Goal: Task Accomplishment & Management: Manage account settings

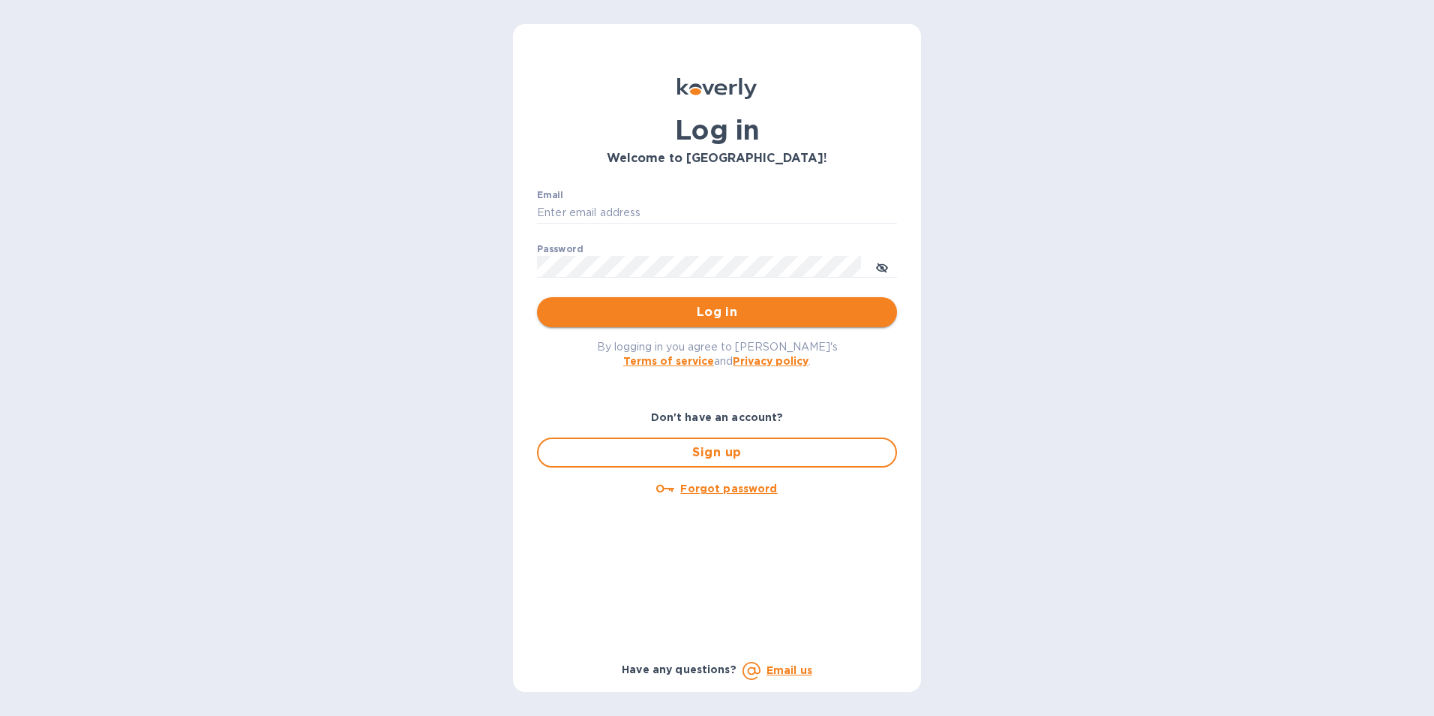
type input "[EMAIL_ADDRESS][DOMAIN_NAME]"
click at [744, 310] on span "Log in" at bounding box center [717, 312] width 336 height 18
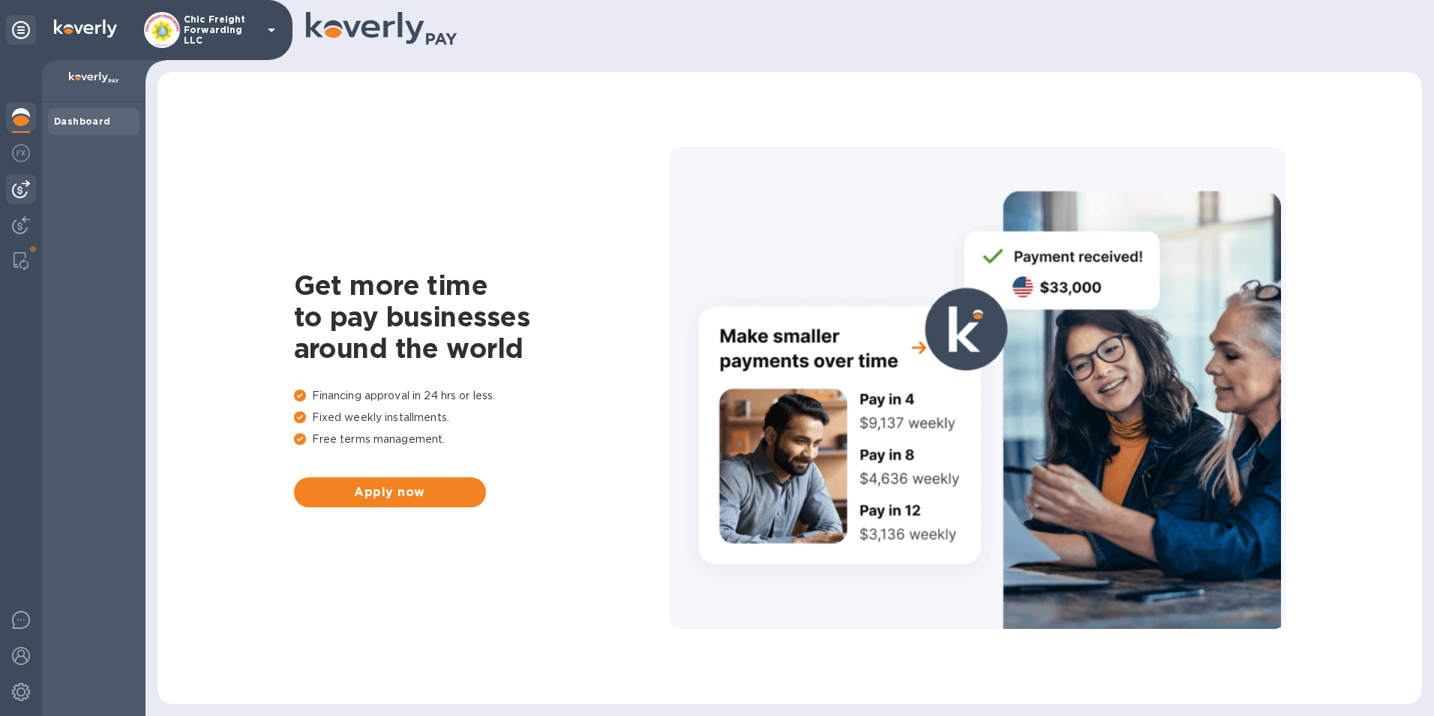
click at [17, 192] on img at bounding box center [21, 189] width 18 height 18
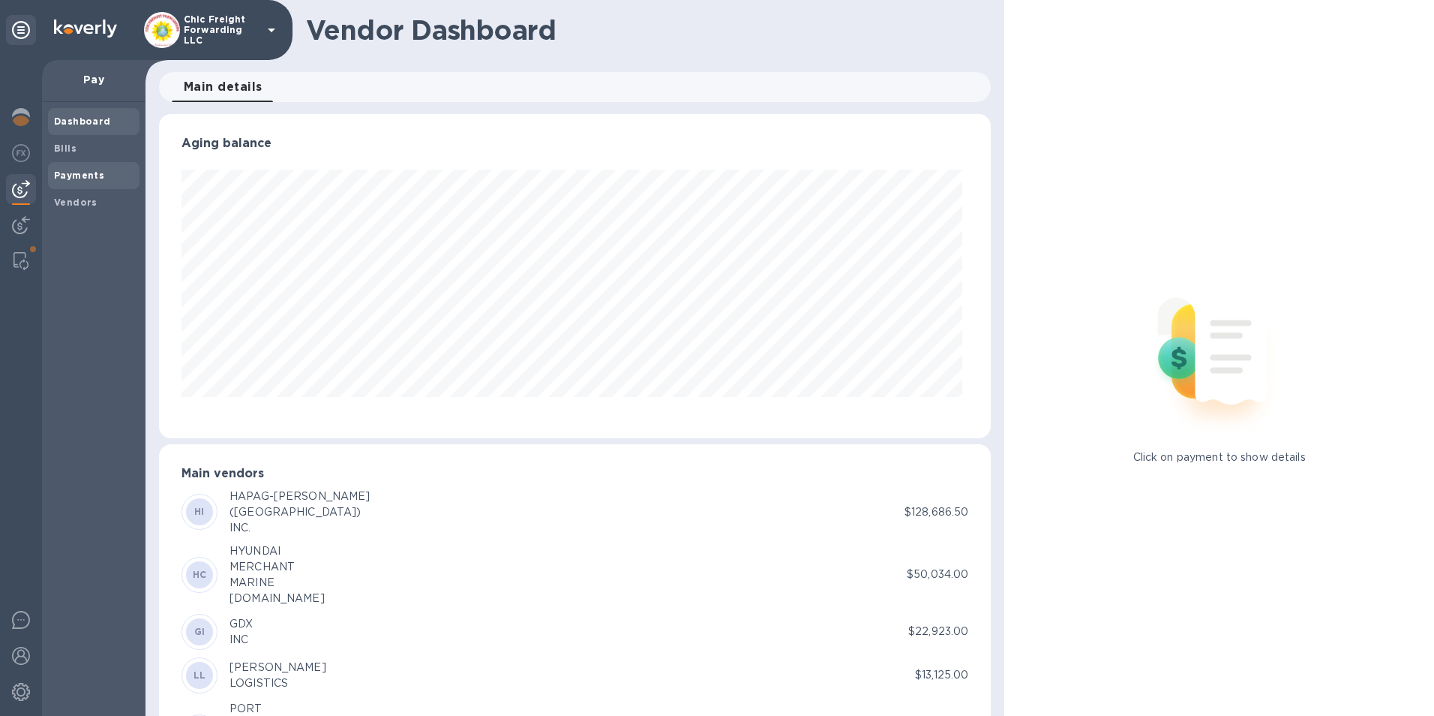
scroll to position [324, 827]
click at [65, 154] on span "Bills" at bounding box center [65, 148] width 23 height 15
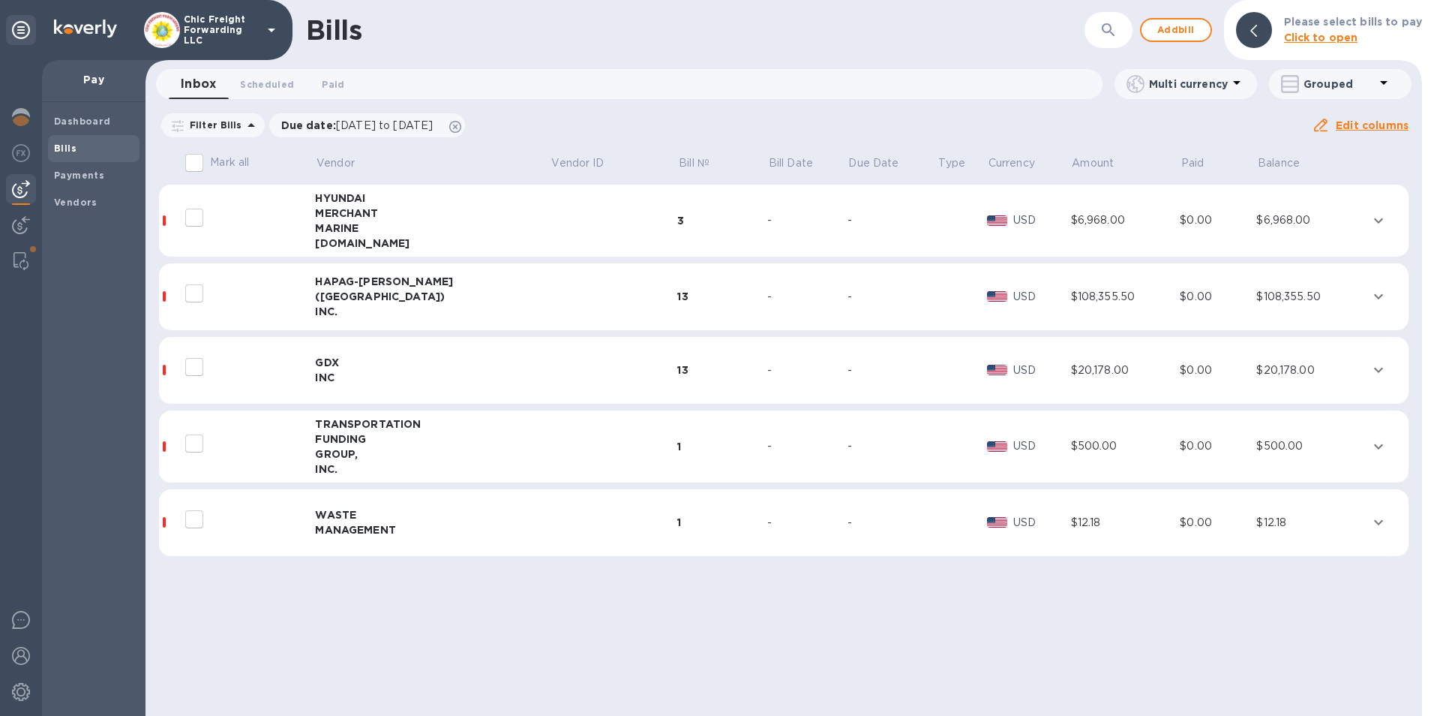
click at [602, 430] on td at bounding box center [615, 446] width 128 height 73
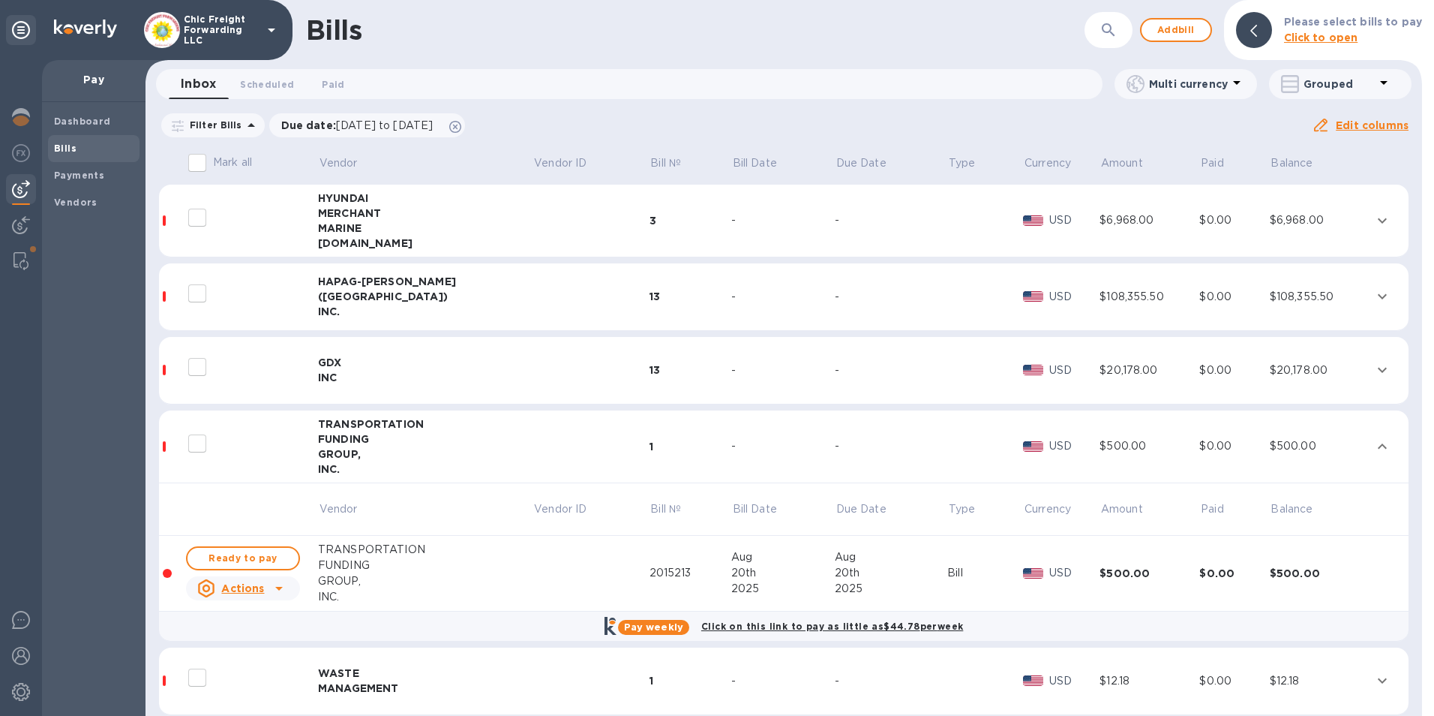
click at [539, 431] on td at bounding box center [591, 446] width 116 height 73
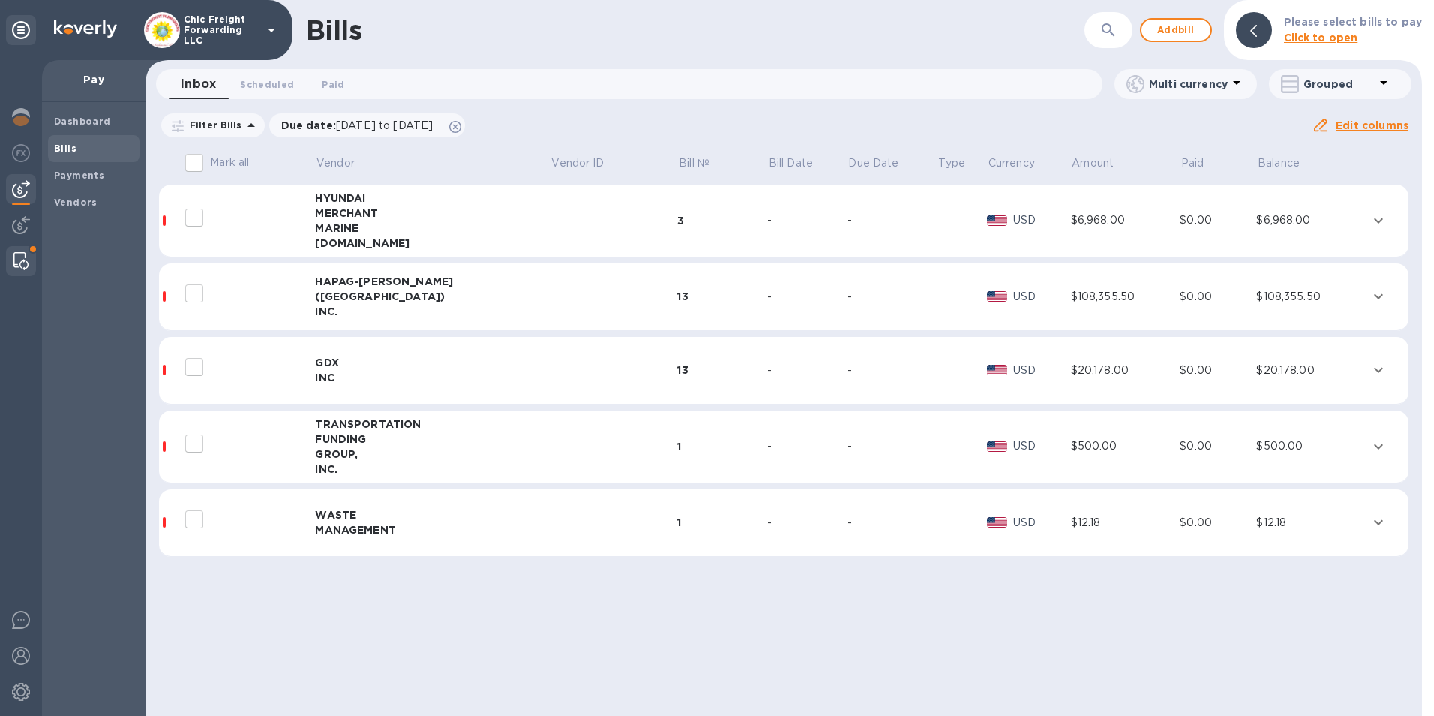
click at [20, 254] on img at bounding box center [21, 261] width 15 height 18
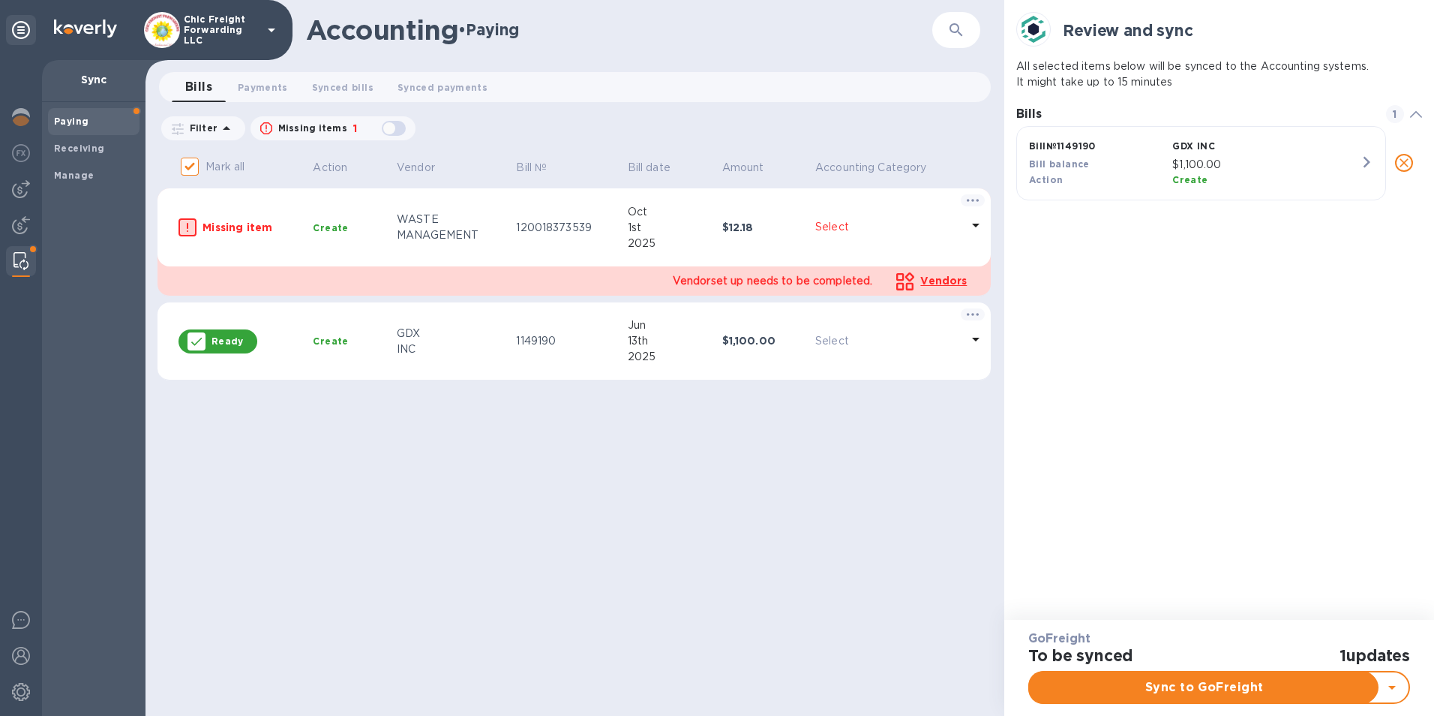
scroll to position [70, 405]
click at [230, 220] on p "Missing item" at bounding box center [252, 227] width 98 height 15
click at [836, 222] on p "Select" at bounding box center [888, 227] width 146 height 16
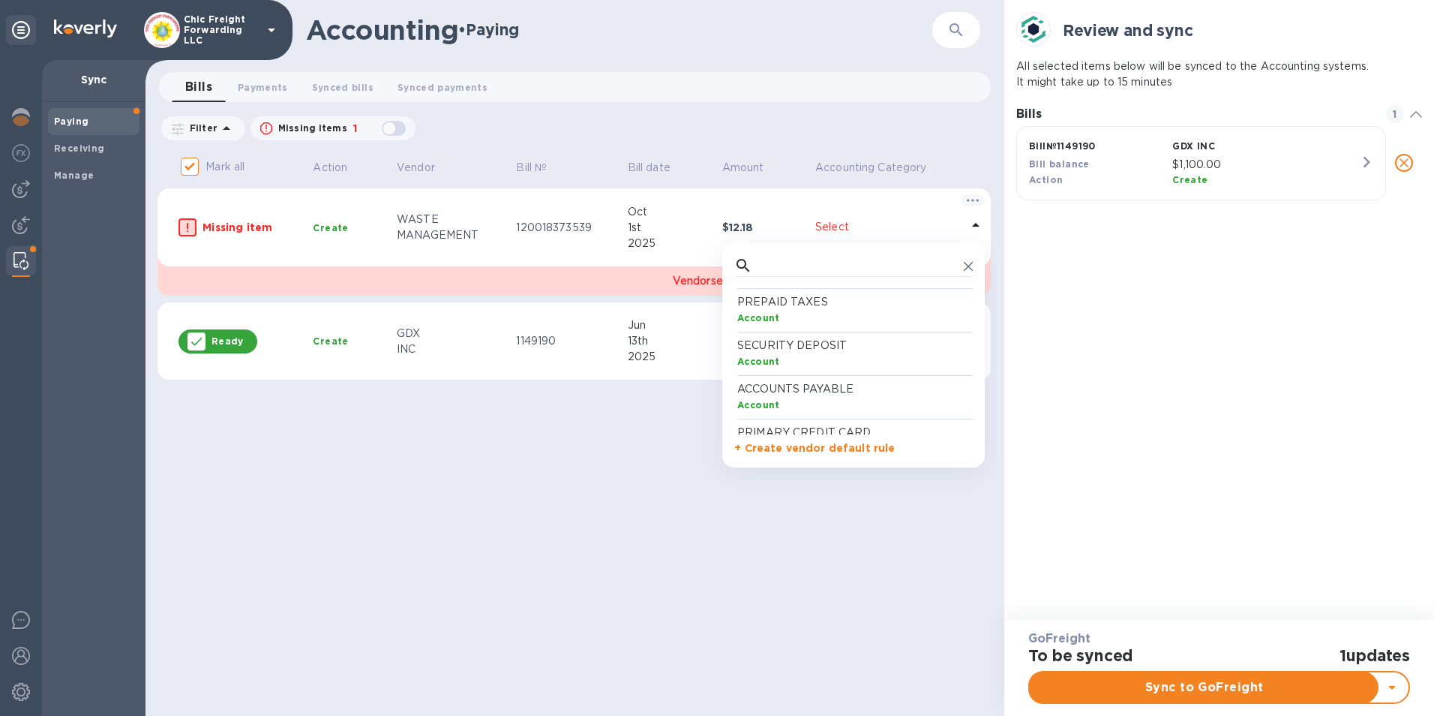
scroll to position [1125, 0]
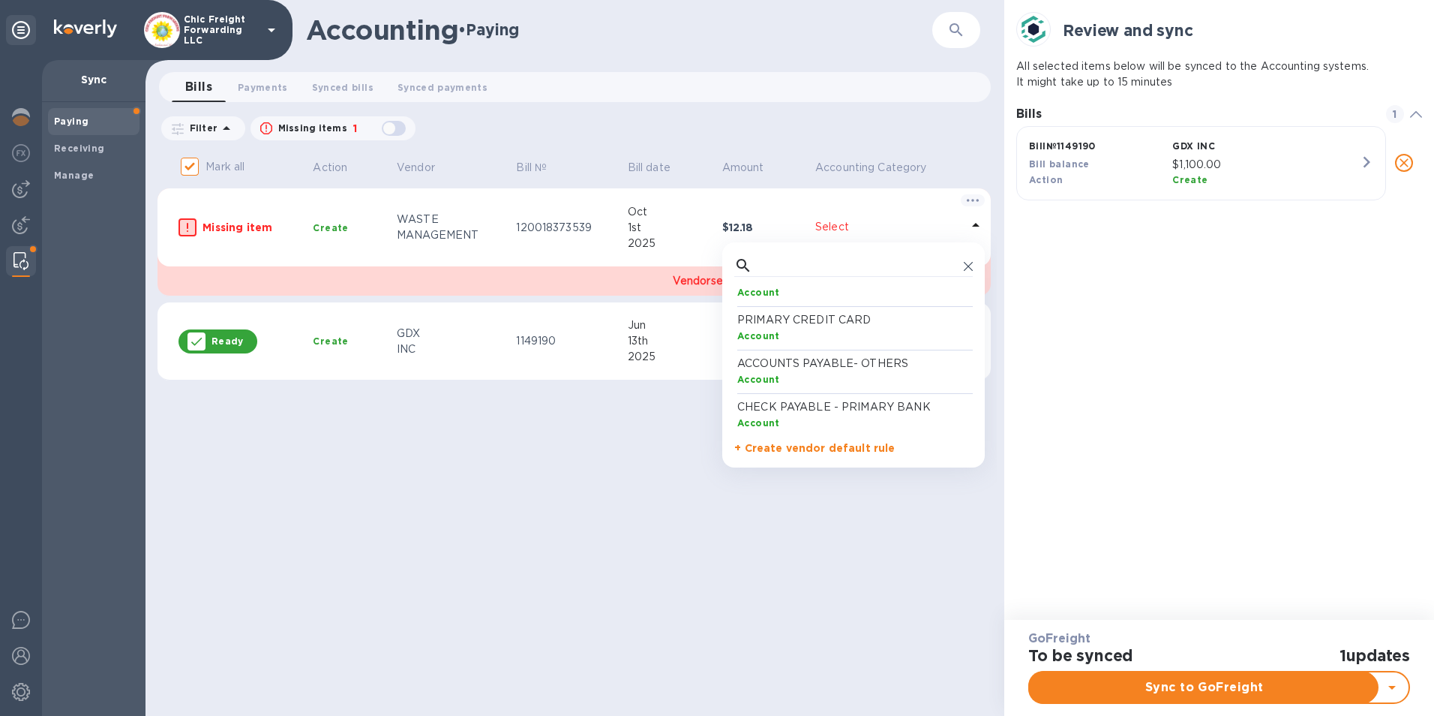
click at [886, 359] on p "ACCOUNTS PAYABLE- OTHERS" at bounding box center [856, 364] width 239 height 16
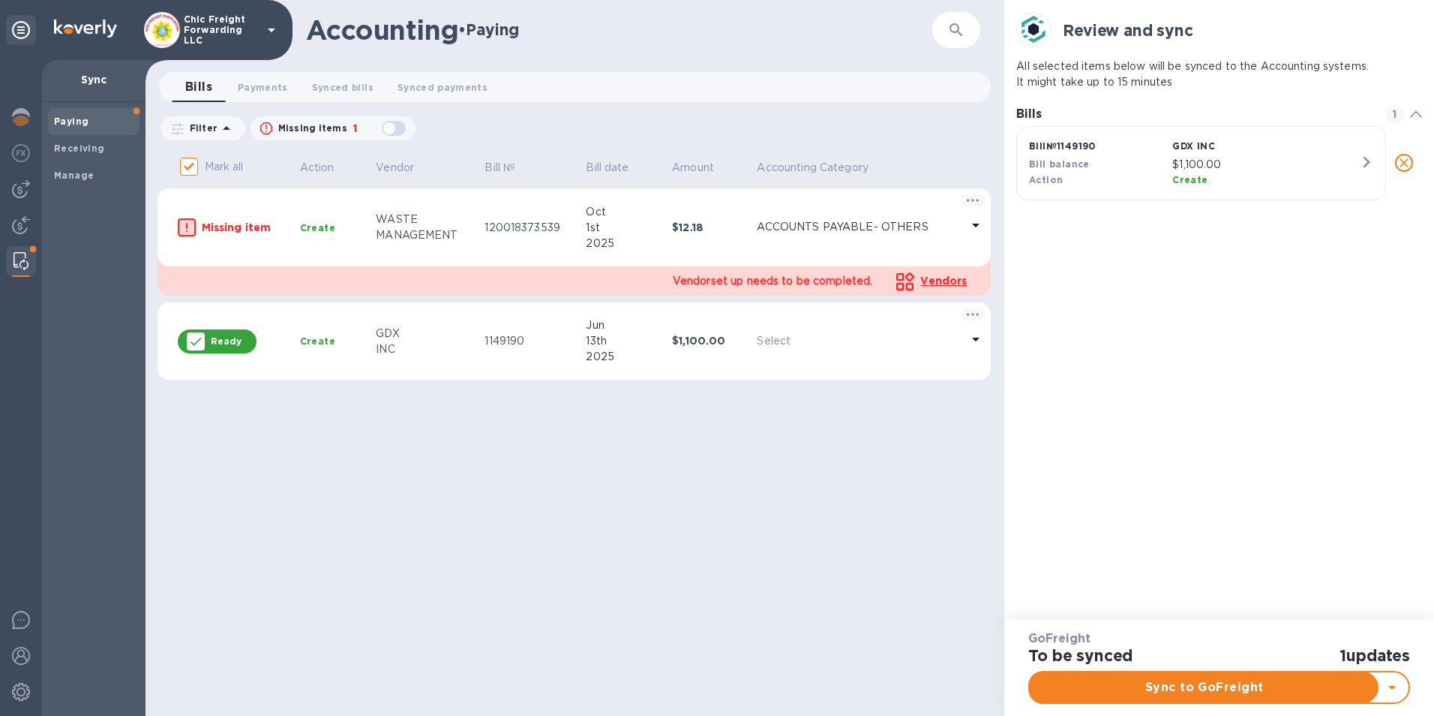
click at [781, 341] on p "Select" at bounding box center [859, 341] width 204 height 16
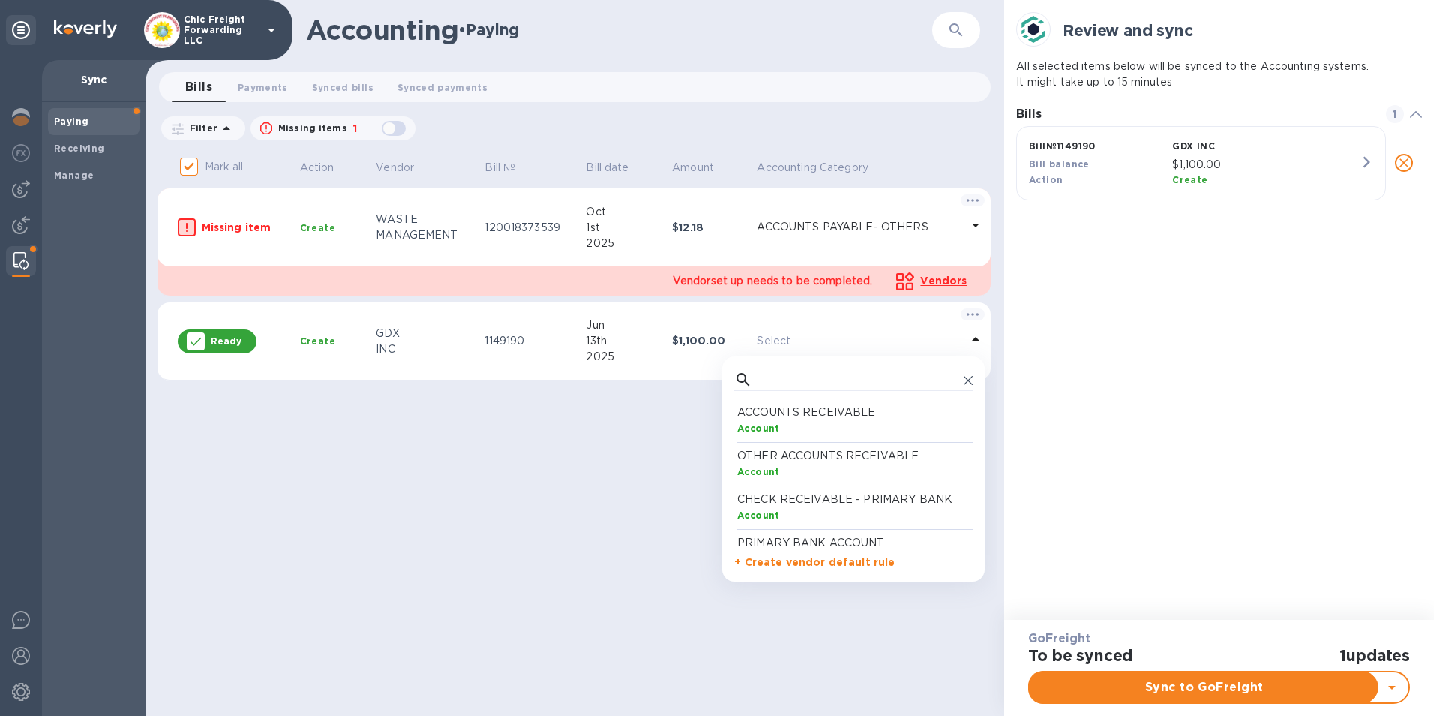
scroll to position [139, 233]
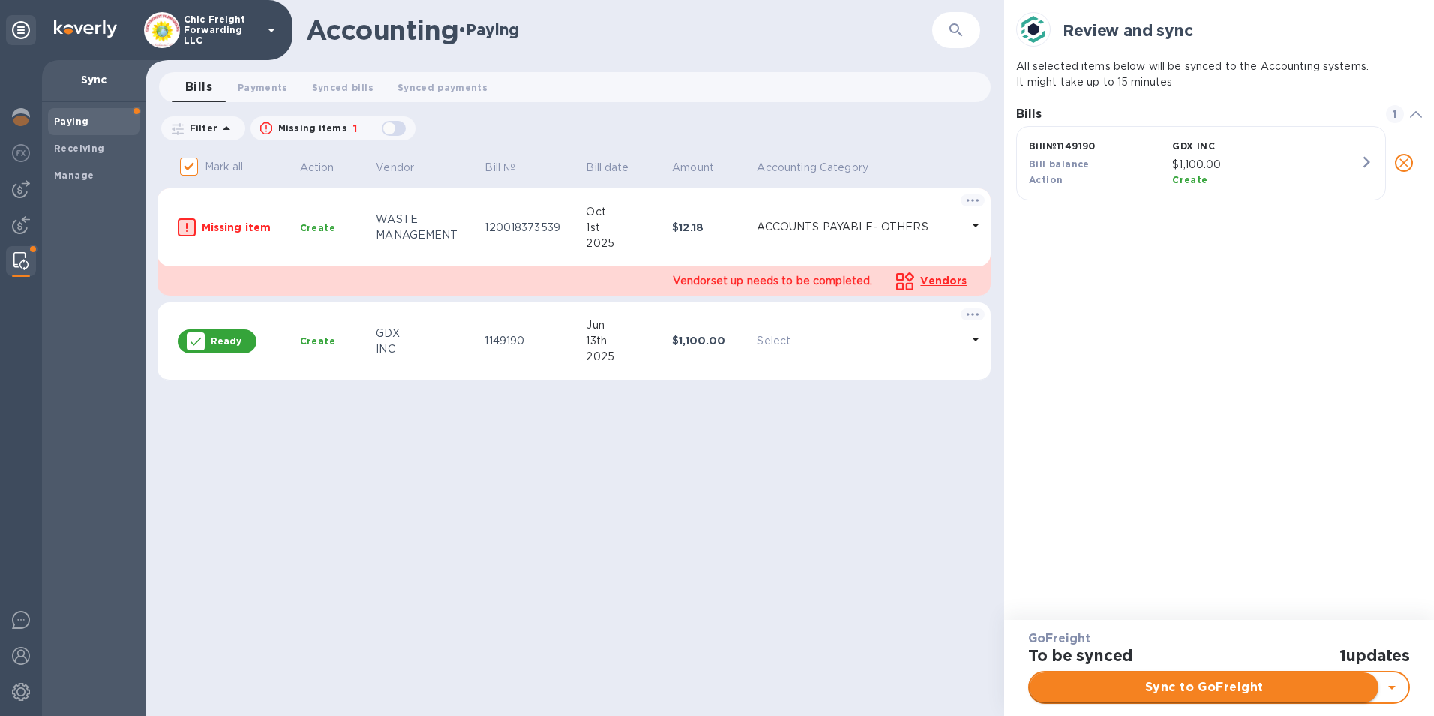
click at [1178, 687] on span "Sync to GoFreight" at bounding box center [1204, 687] width 325 height 18
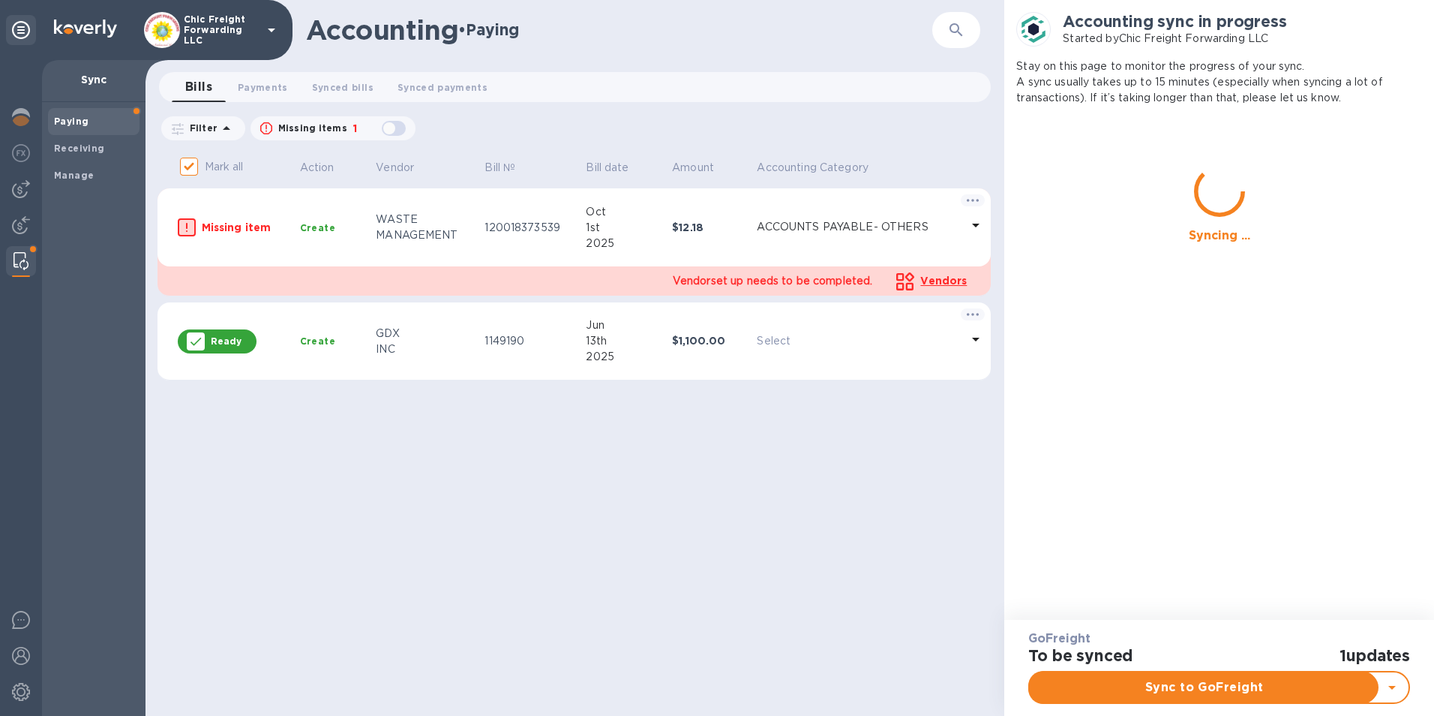
click at [419, 254] on td "WASTE MANAGEMENT" at bounding box center [424, 227] width 109 height 78
click at [329, 222] on b "Create" at bounding box center [317, 227] width 35 height 11
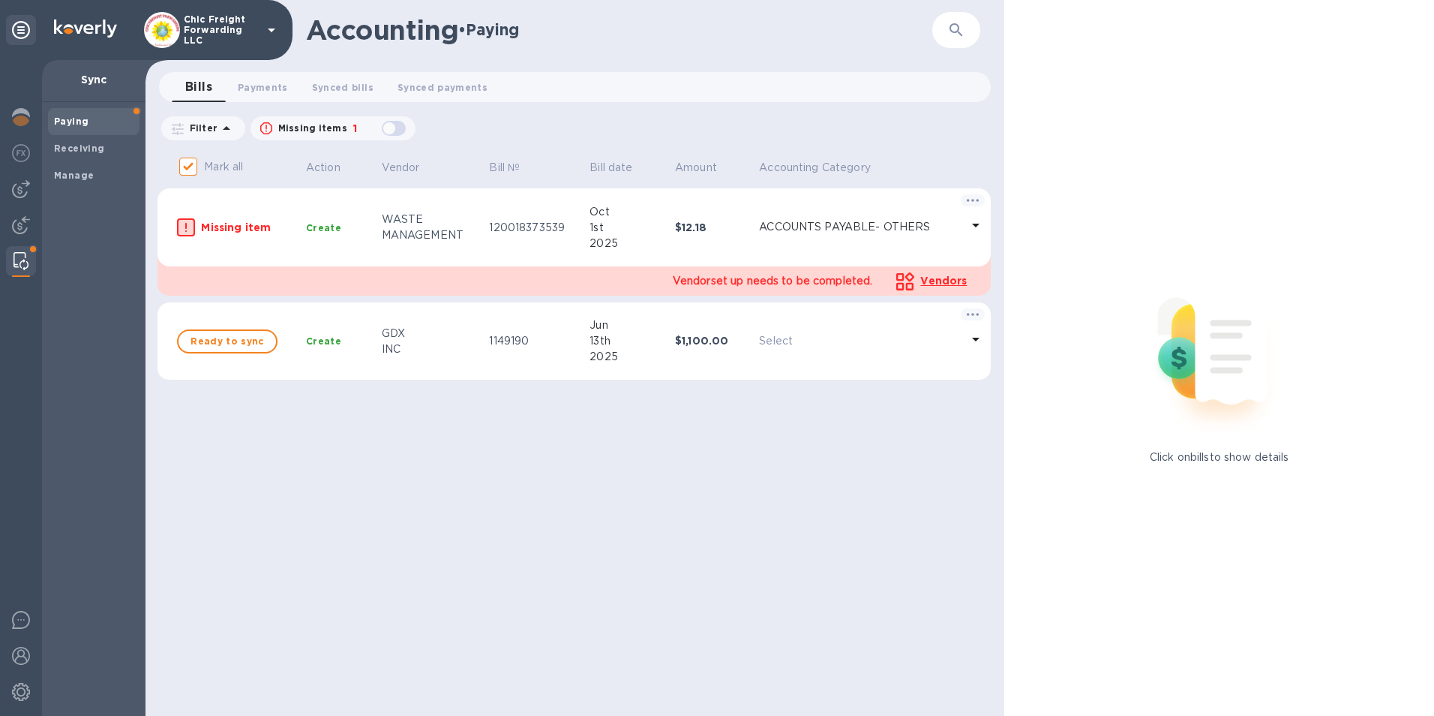
click at [249, 230] on p "Missing item" at bounding box center [247, 227] width 93 height 15
click at [977, 230] on icon at bounding box center [976, 225] width 18 height 18
drag, startPoint x: 829, startPoint y: 548, endPoint x: 682, endPoint y: 380, distance: 222.7
click at [829, 548] on div "Mark all Action Vendor Bill № Bill date Amount Accounting Category Missing item…" at bounding box center [577, 432] width 839 height 567
click at [265, 81] on span "Payments 0" at bounding box center [263, 88] width 50 height 16
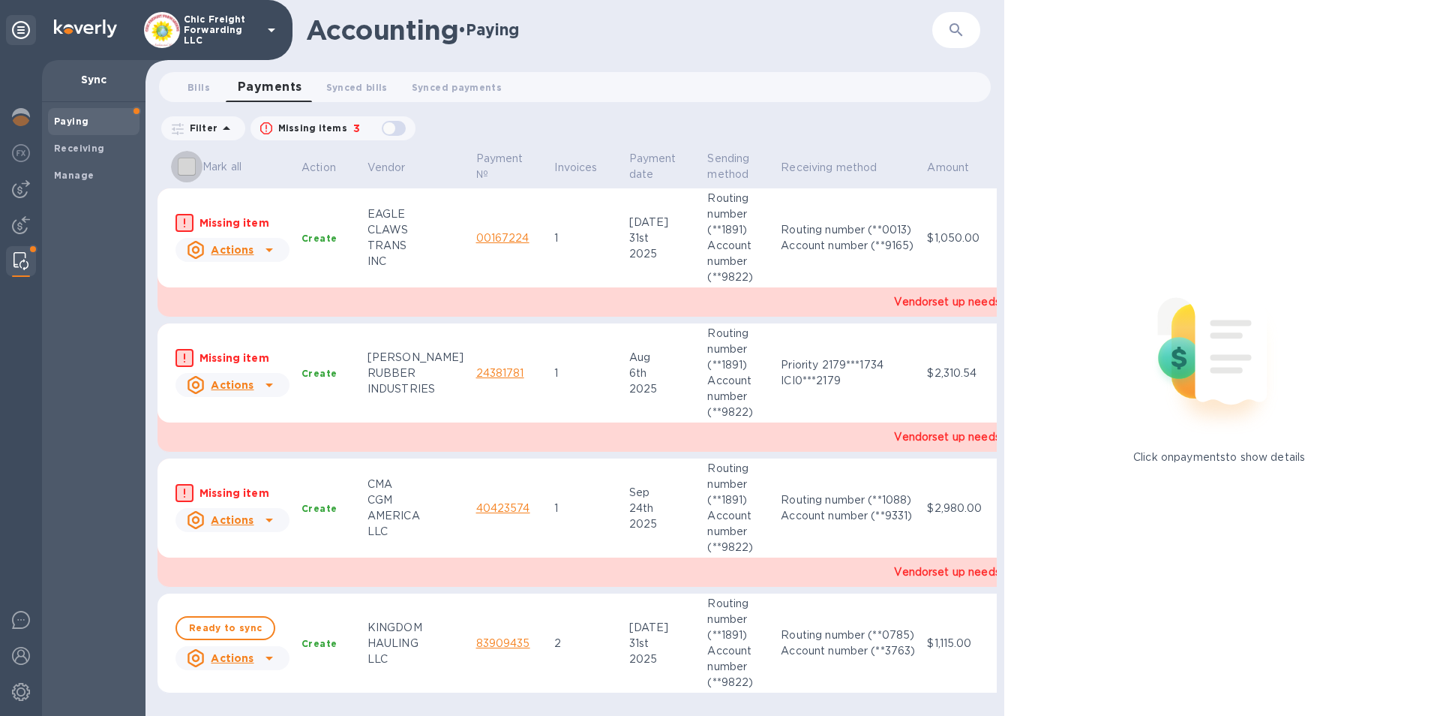
click at [193, 167] on input "Mark all" at bounding box center [187, 167] width 32 height 32
checkbox input "true"
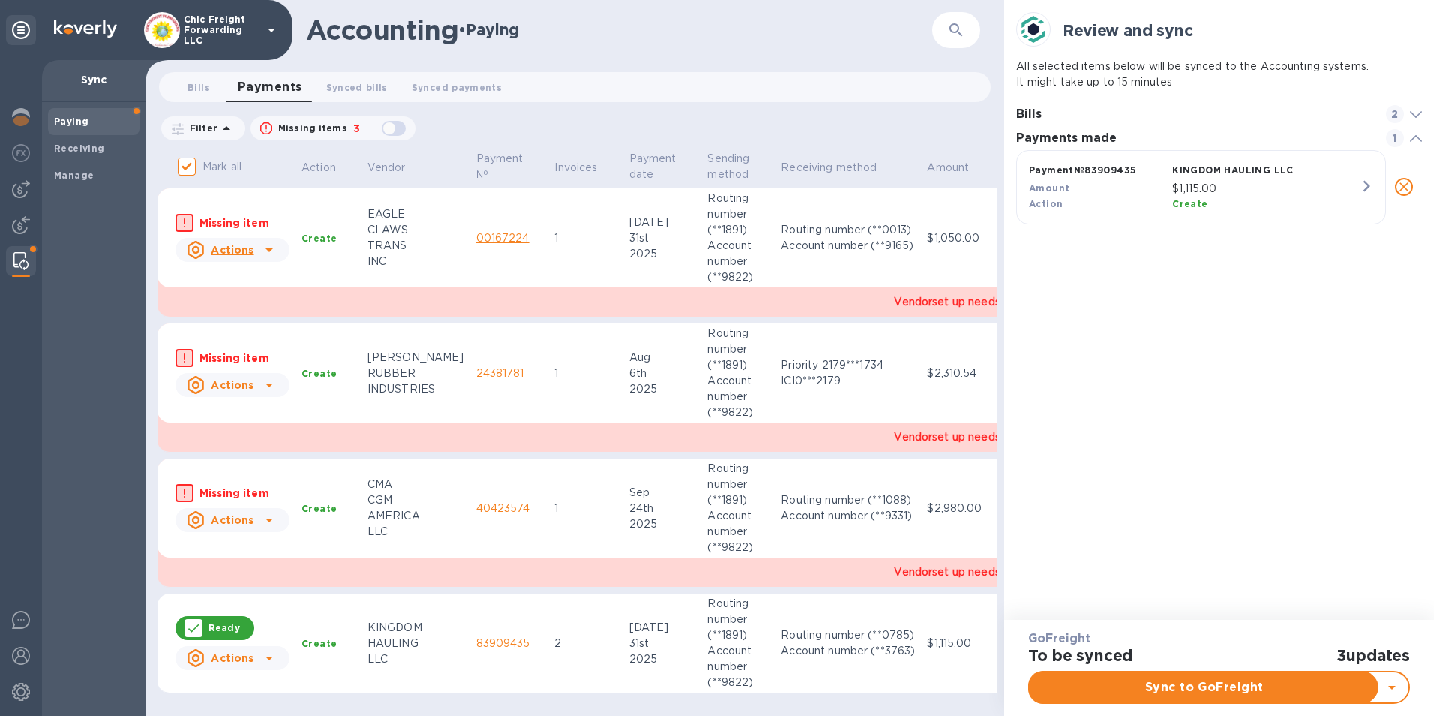
scroll to position [70, 405]
click at [449, 89] on span "Synced payments 0" at bounding box center [457, 88] width 90 height 16
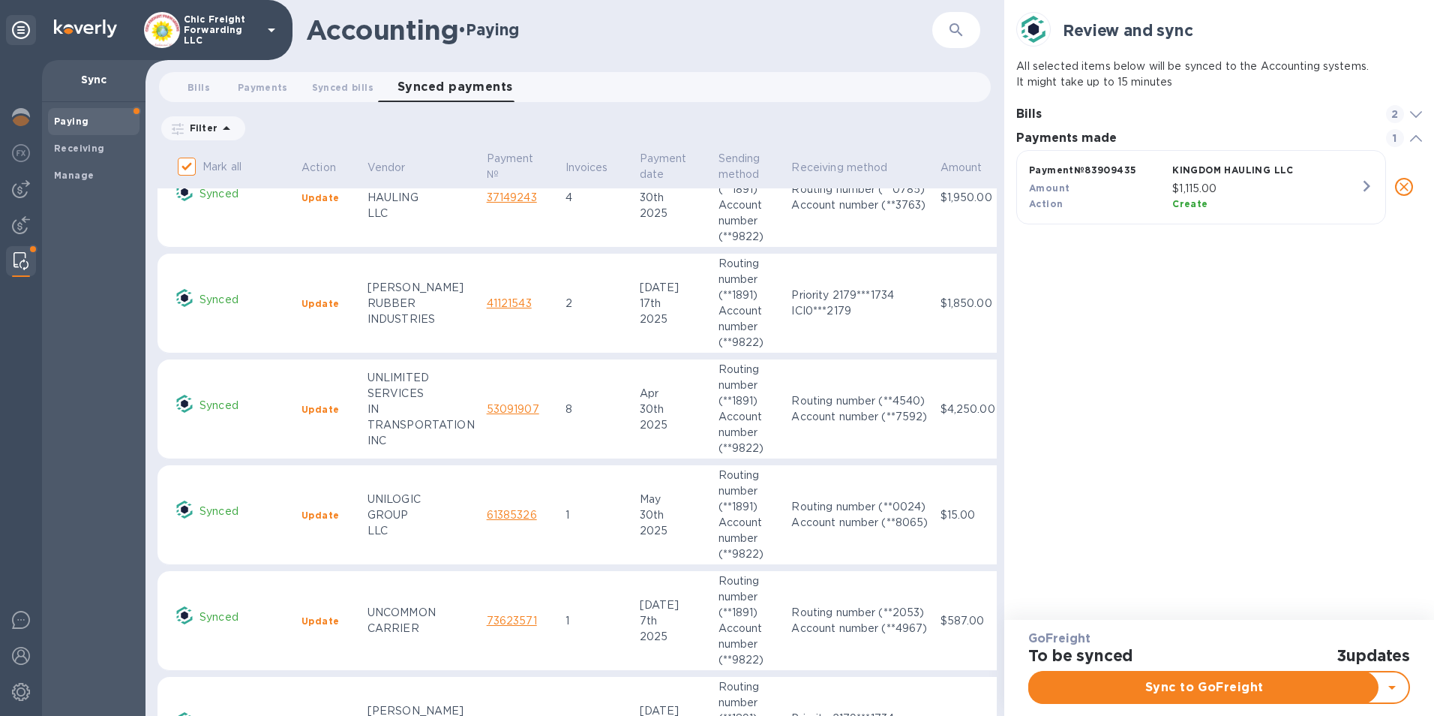
scroll to position [600, 0]
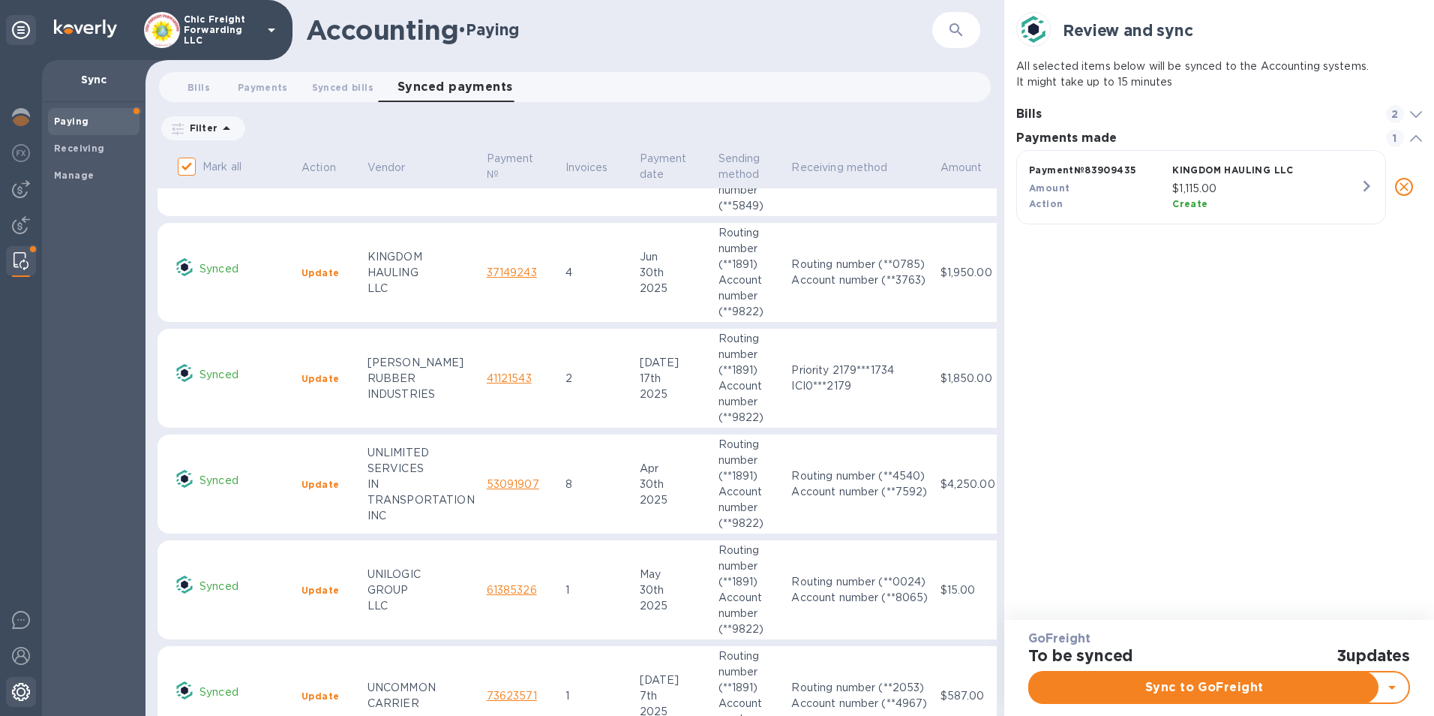
click at [19, 691] on img at bounding box center [21, 692] width 18 height 18
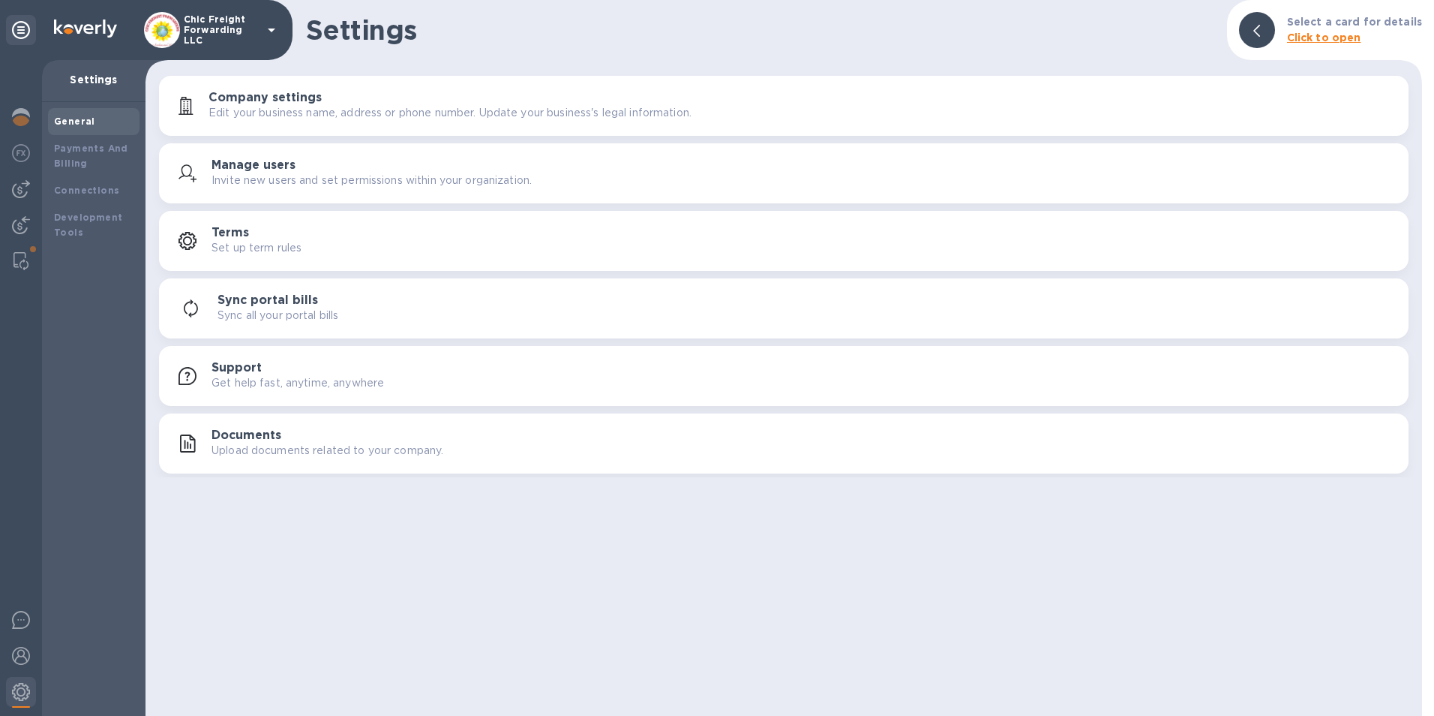
click at [354, 317] on div "Sync all your portal bills" at bounding box center [807, 316] width 1179 height 16
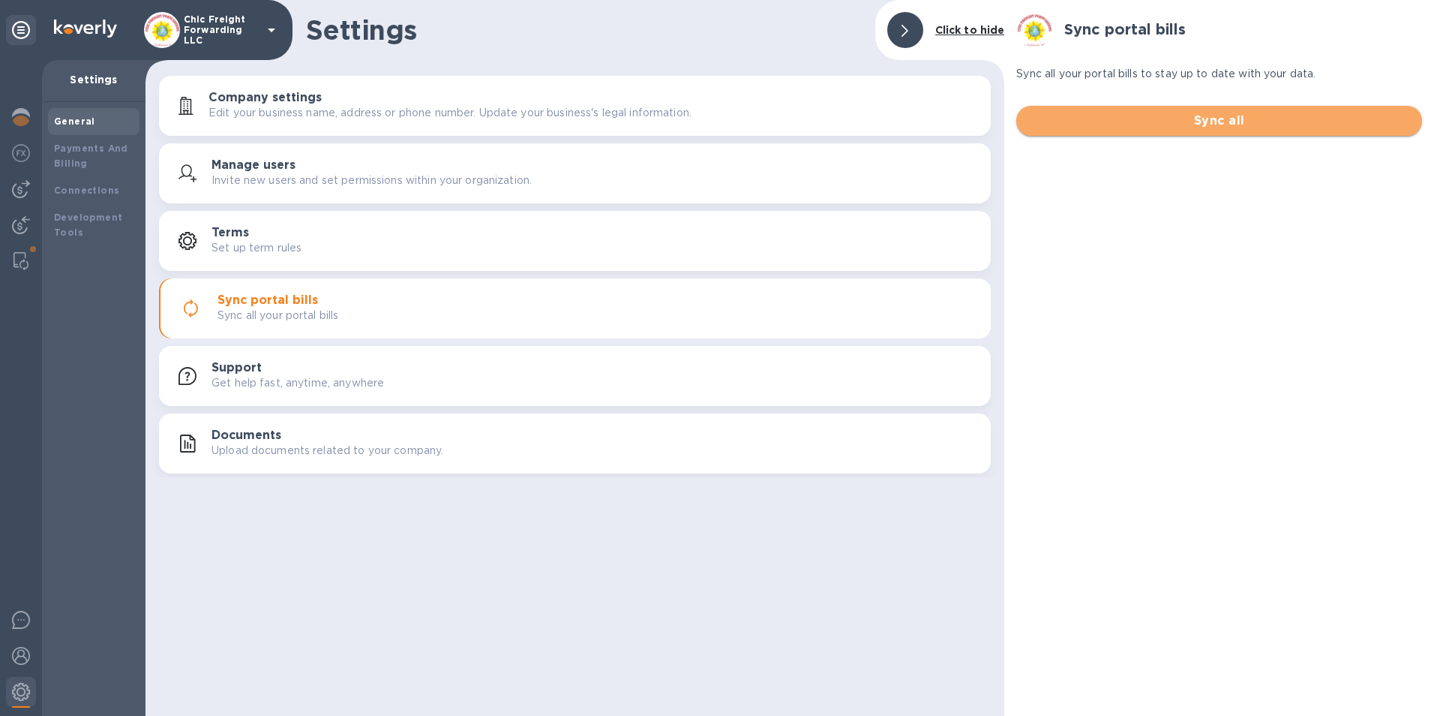
click at [1208, 126] on span "Sync all" at bounding box center [1219, 121] width 382 height 18
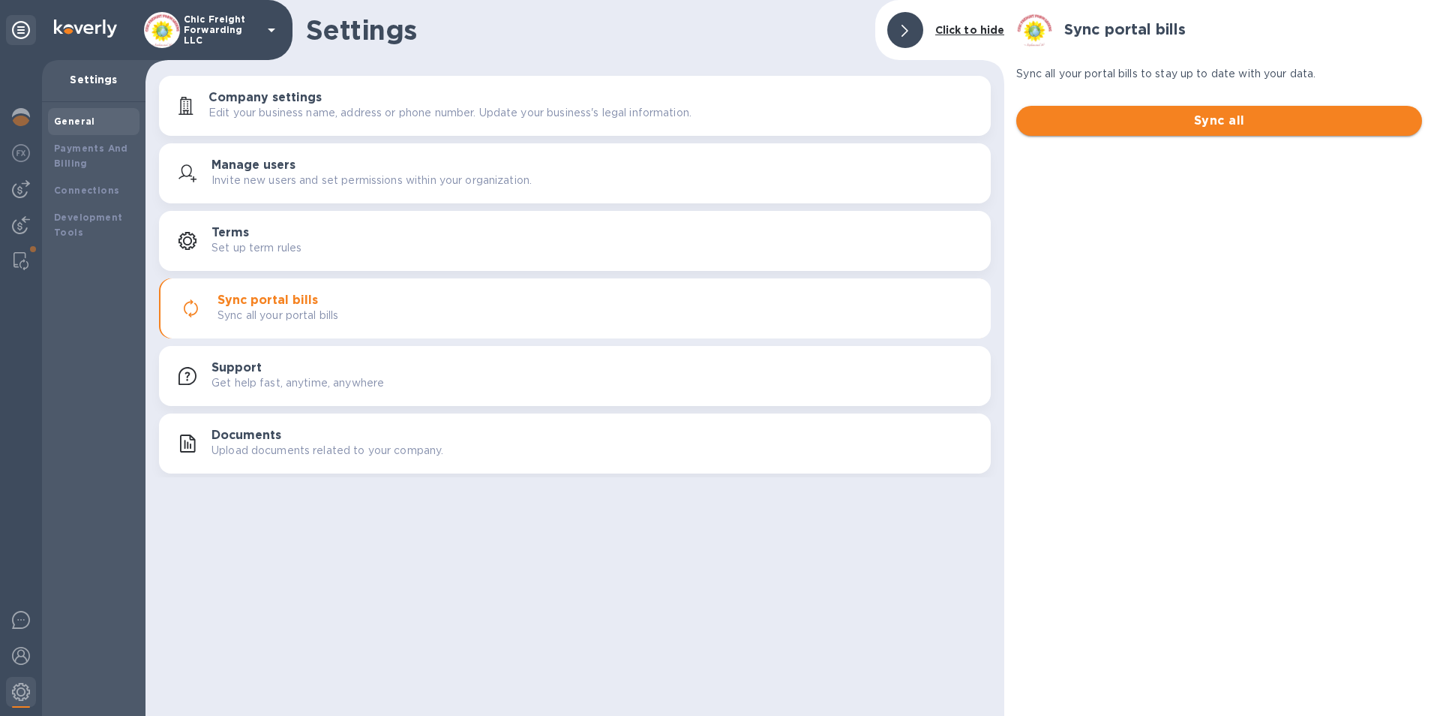
click at [1223, 122] on span "Sync all" at bounding box center [1219, 121] width 382 height 18
click at [62, 155] on div "Payments And Billing" at bounding box center [94, 156] width 80 height 30
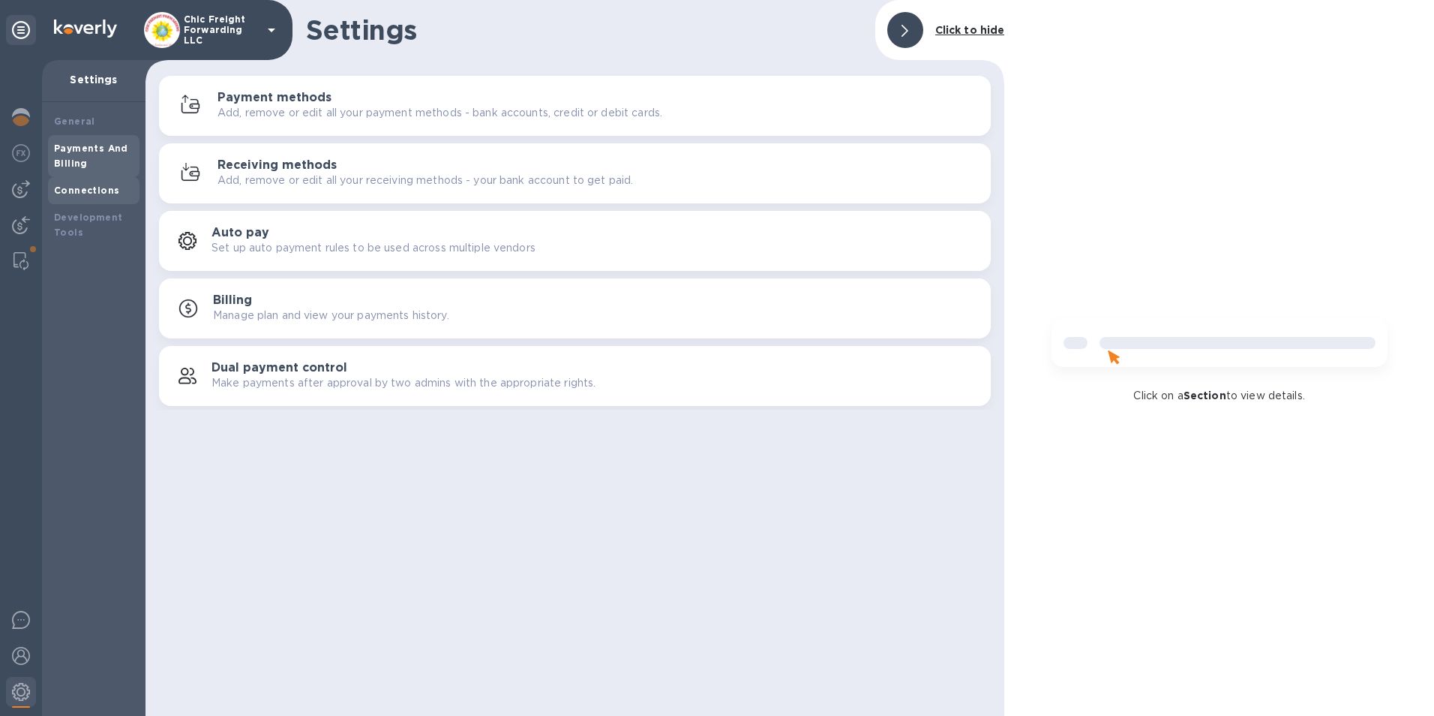
click at [89, 191] on b "Connections" at bounding box center [86, 190] width 65 height 11
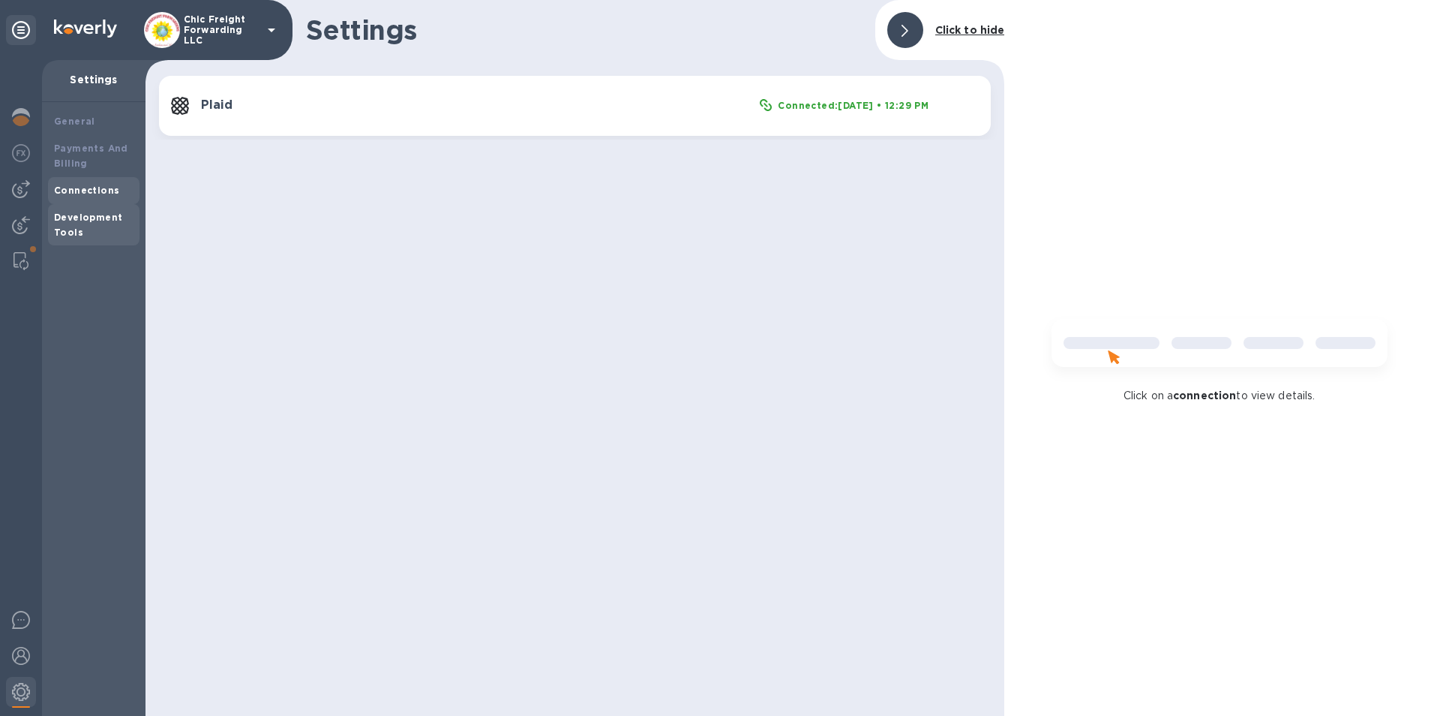
click at [79, 230] on b "Development Tools" at bounding box center [88, 225] width 68 height 26
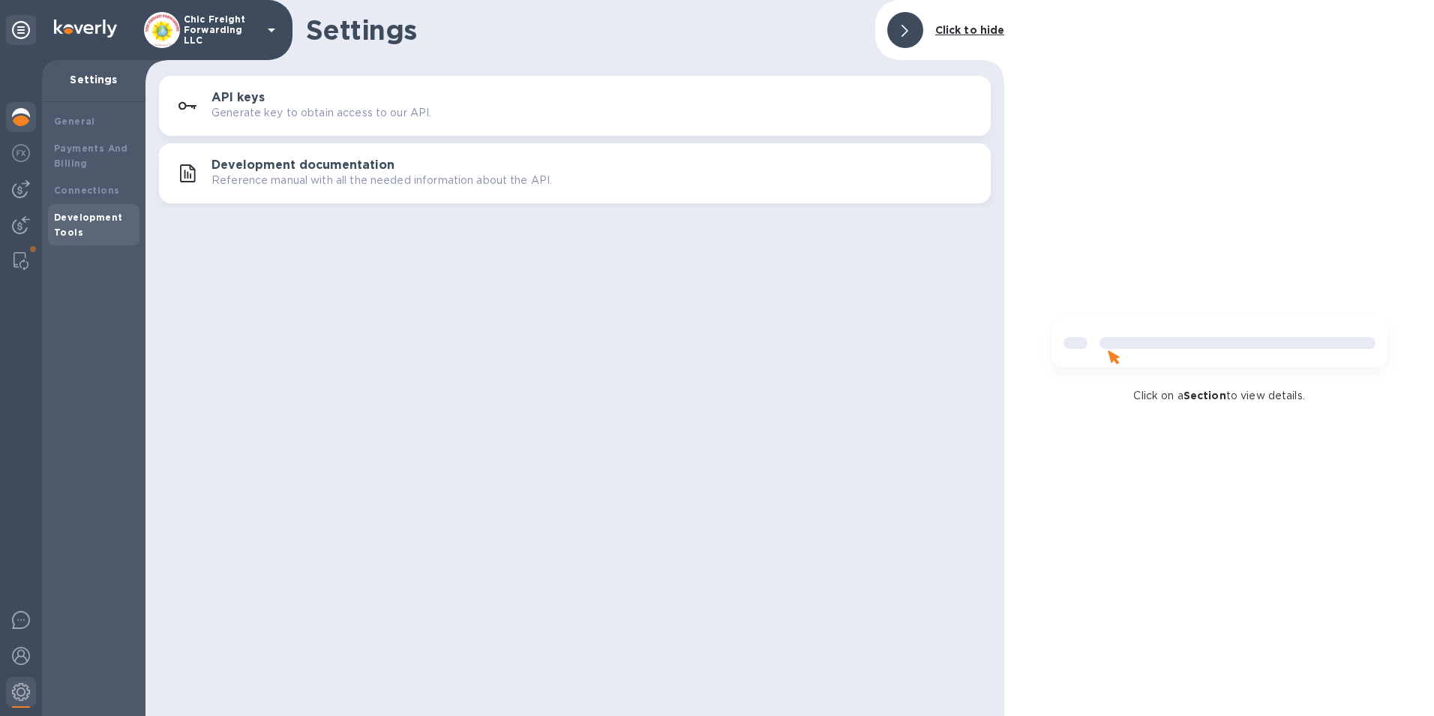
click at [26, 126] on div at bounding box center [21, 118] width 30 height 33
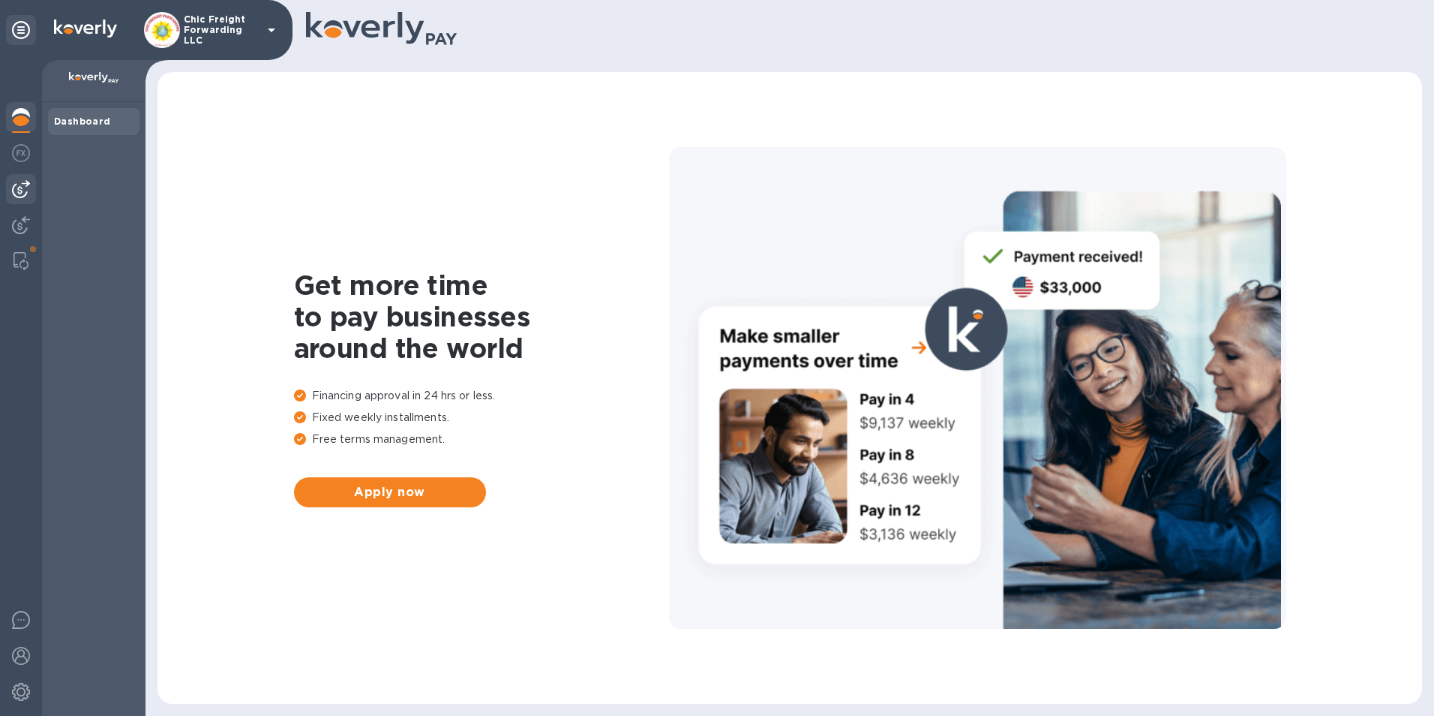
click at [24, 195] on img at bounding box center [21, 189] width 18 height 18
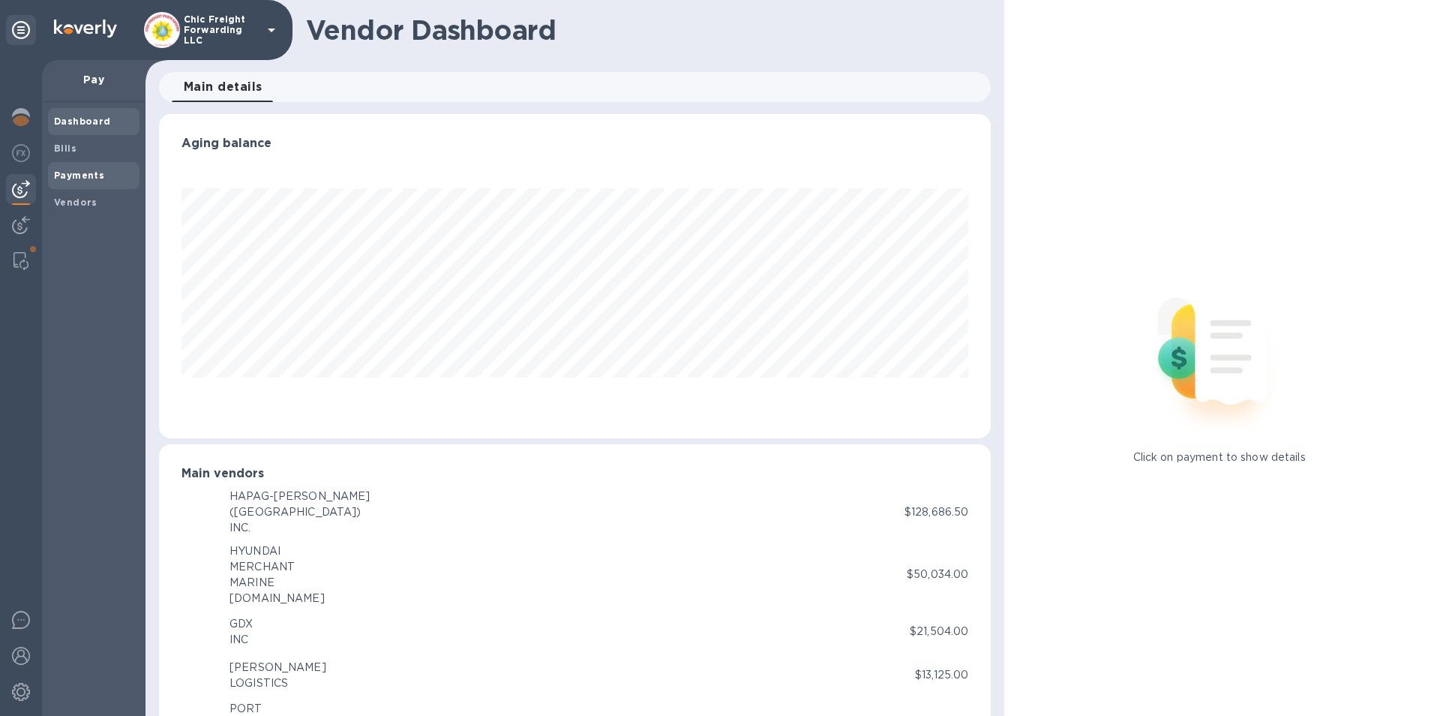
click at [90, 175] on b "Payments" at bounding box center [79, 175] width 50 height 11
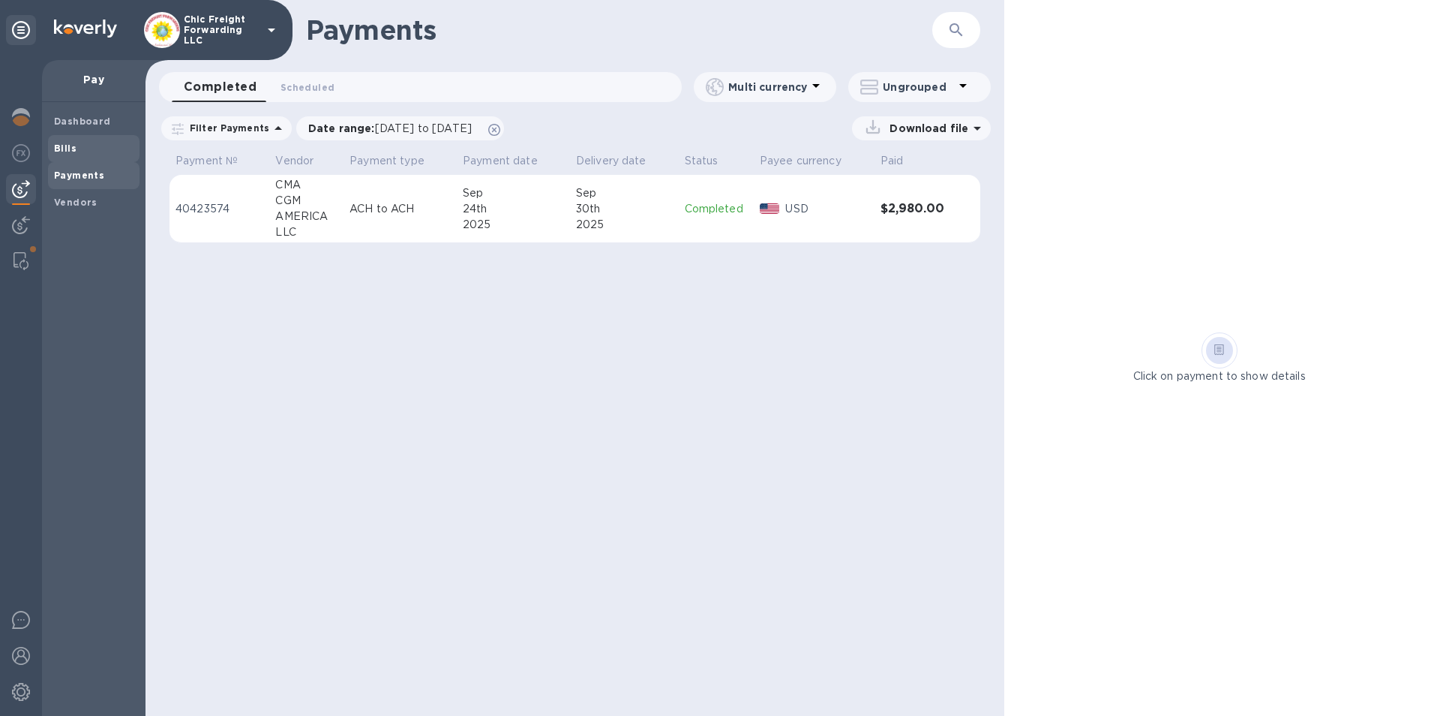
click at [59, 143] on b "Bills" at bounding box center [65, 148] width 23 height 11
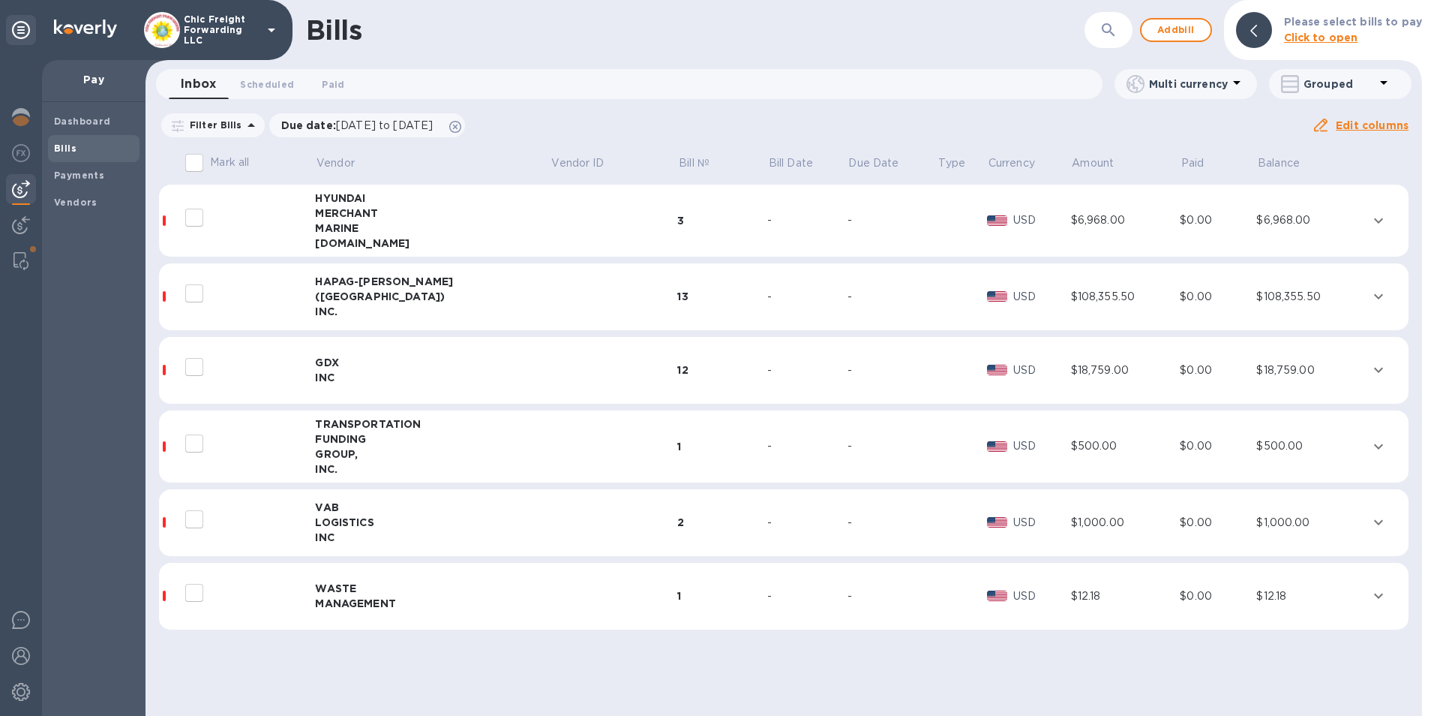
click at [196, 519] on input "decorative checkbox" at bounding box center [195, 519] width 32 height 32
click at [200, 518] on input "decorative checkbox" at bounding box center [195, 519] width 32 height 32
checkbox input "false"
click at [319, 528] on div "LOGISTICS" at bounding box center [432, 522] width 235 height 15
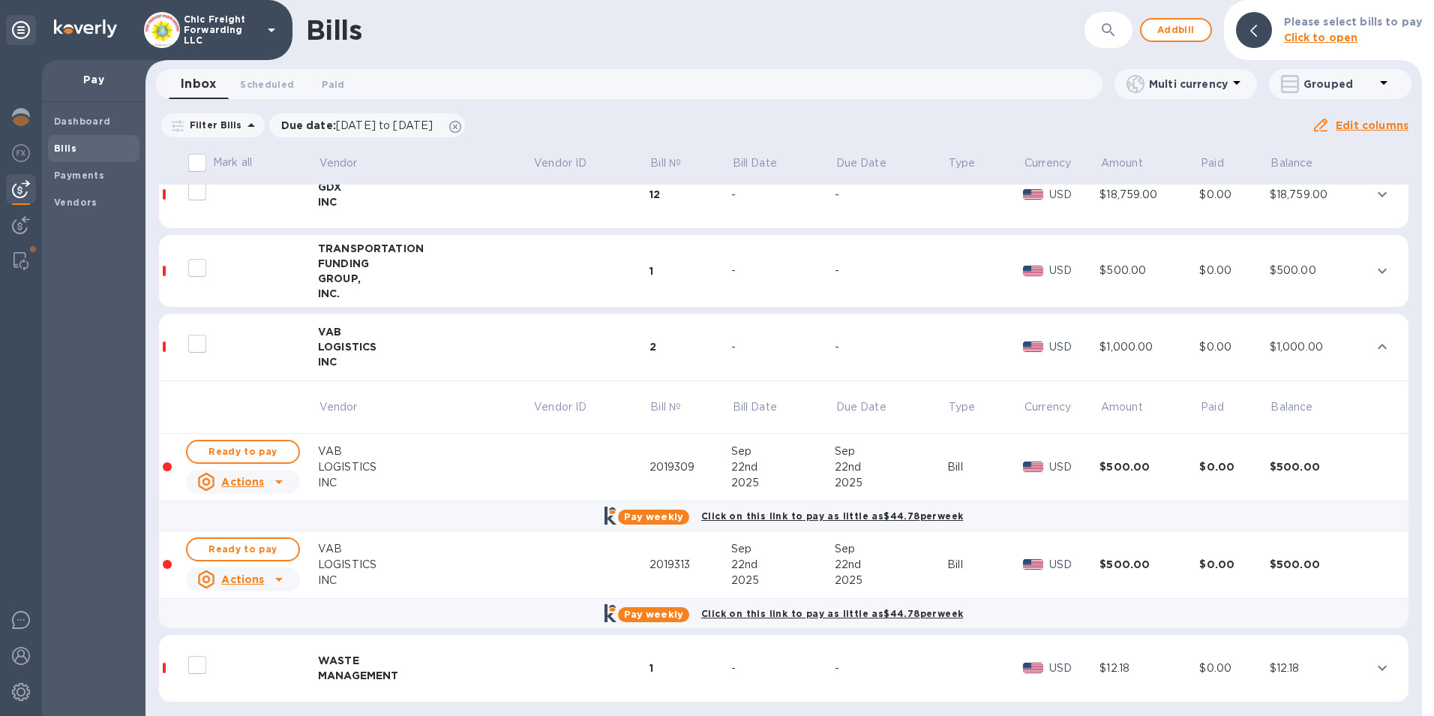
scroll to position [182, 0]
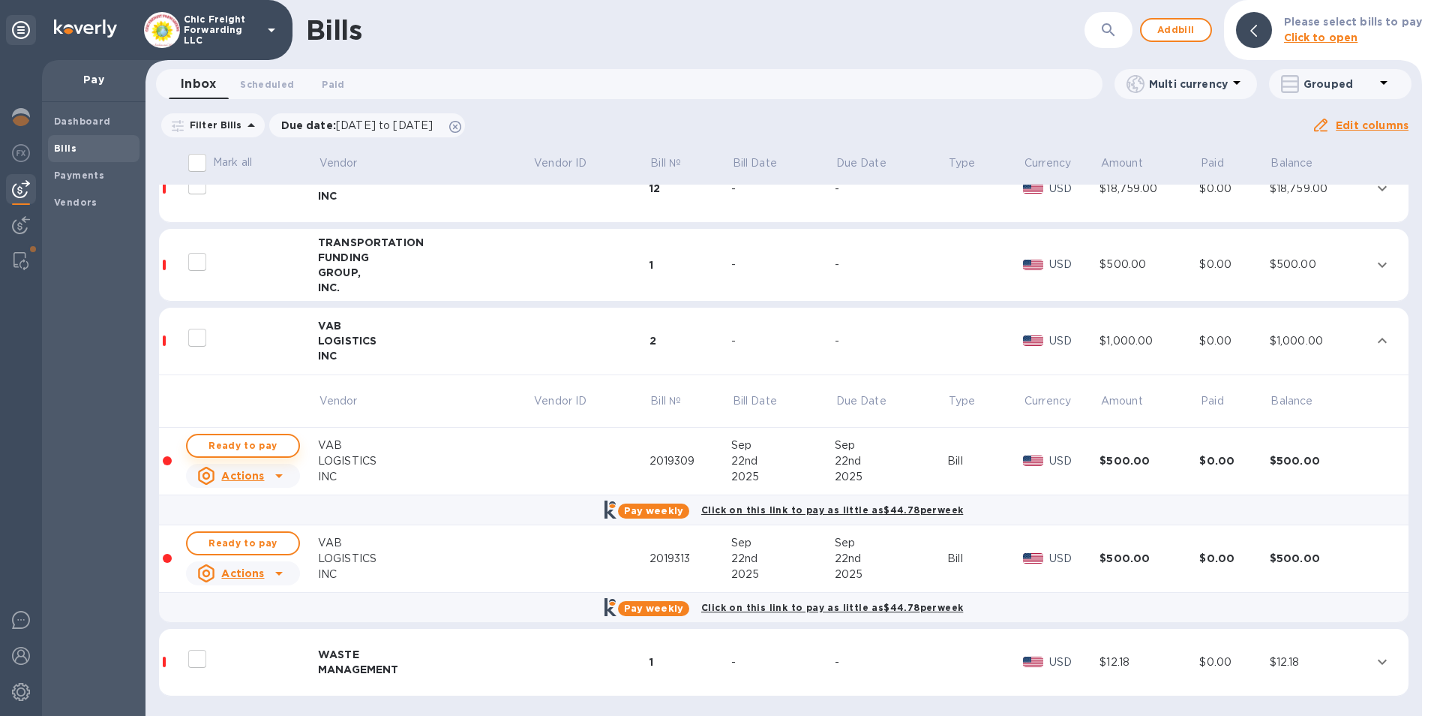
click at [254, 445] on span "Ready to pay" at bounding box center [243, 446] width 87 height 18
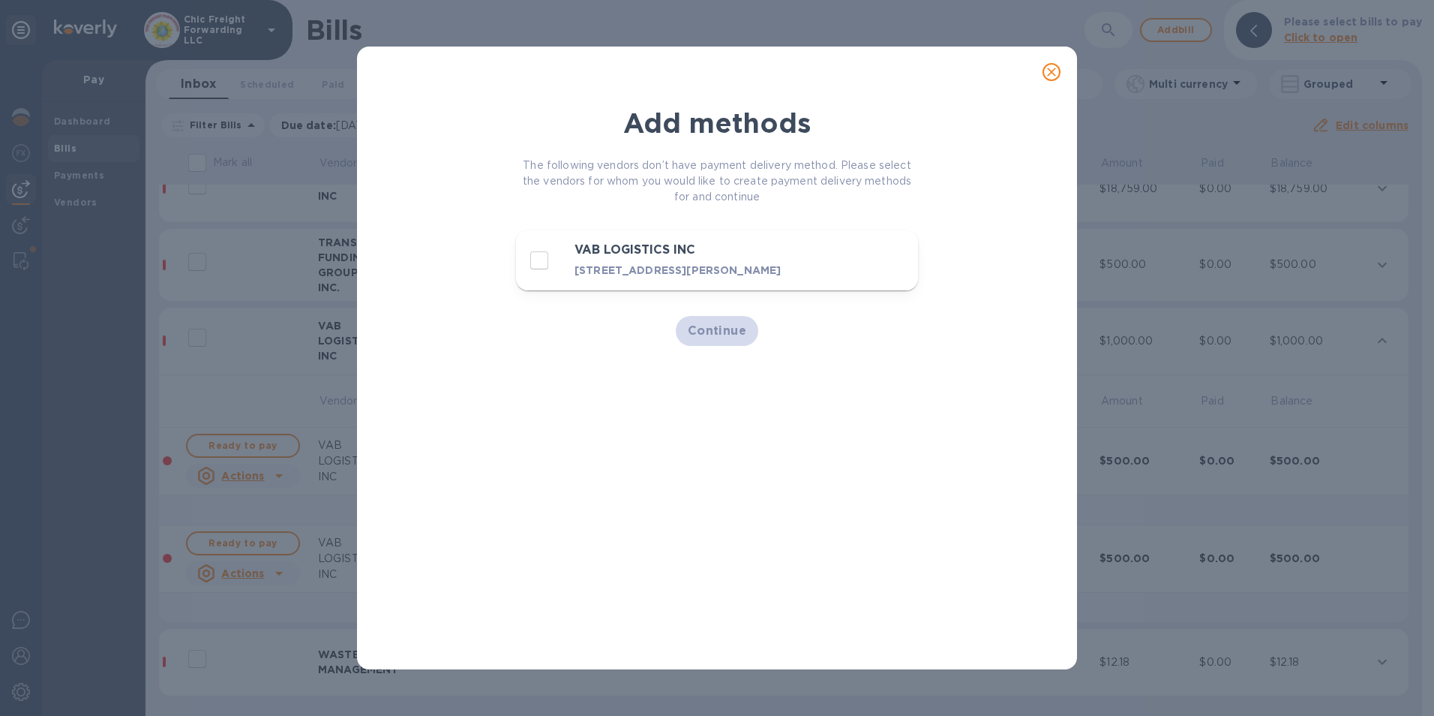
click at [537, 270] on input "decorative checkbox" at bounding box center [540, 261] width 32 height 32
checkbox input "true"
click at [713, 340] on span "Continue" at bounding box center [717, 331] width 59 height 18
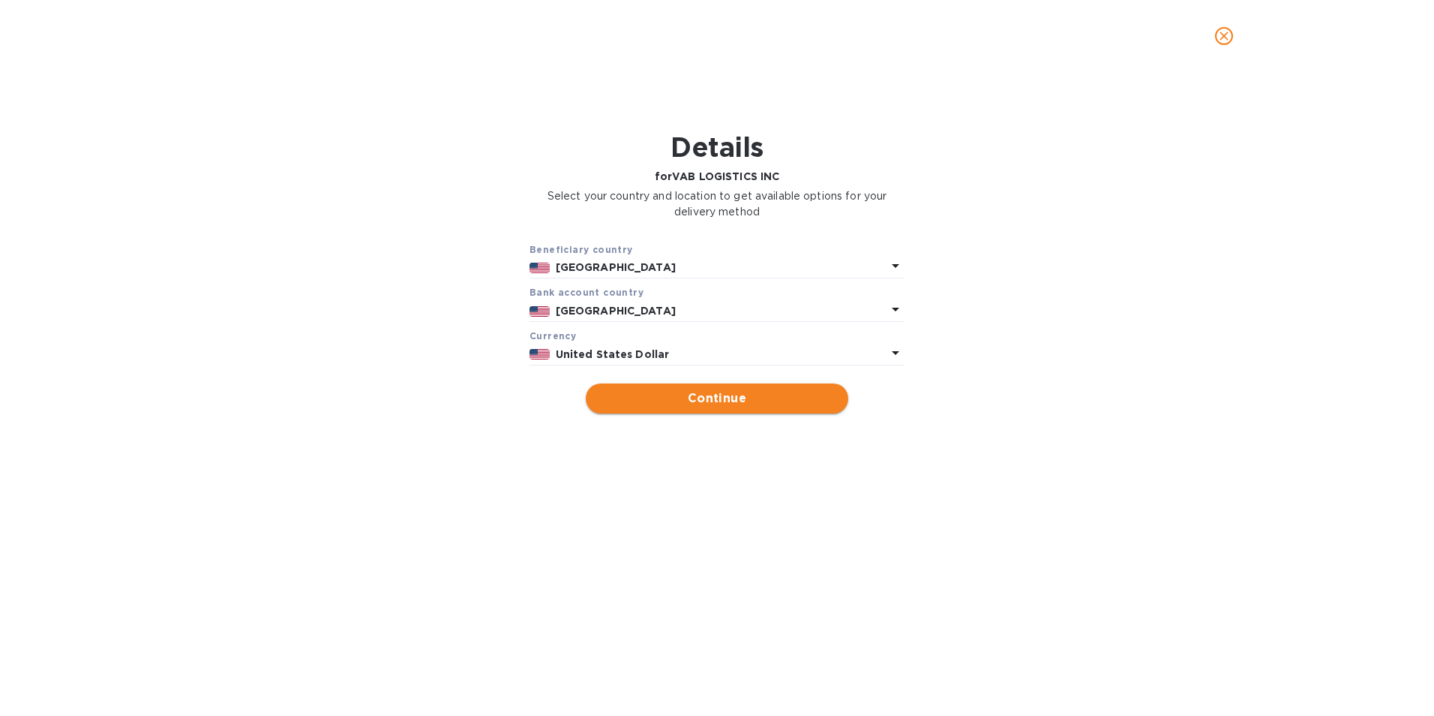
click at [704, 395] on span "Continue" at bounding box center [717, 398] width 239 height 18
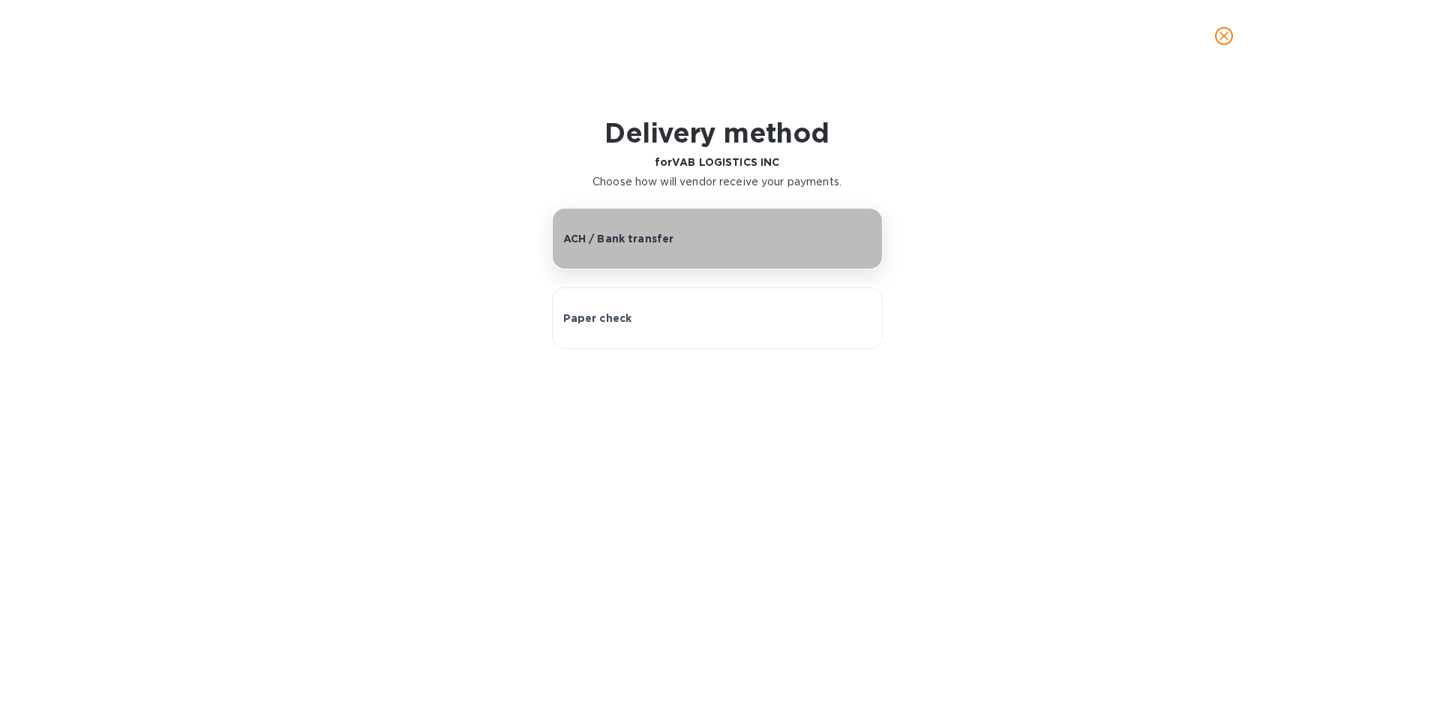
click at [655, 246] on button "ACH / Bank transfer" at bounding box center [717, 239] width 331 height 62
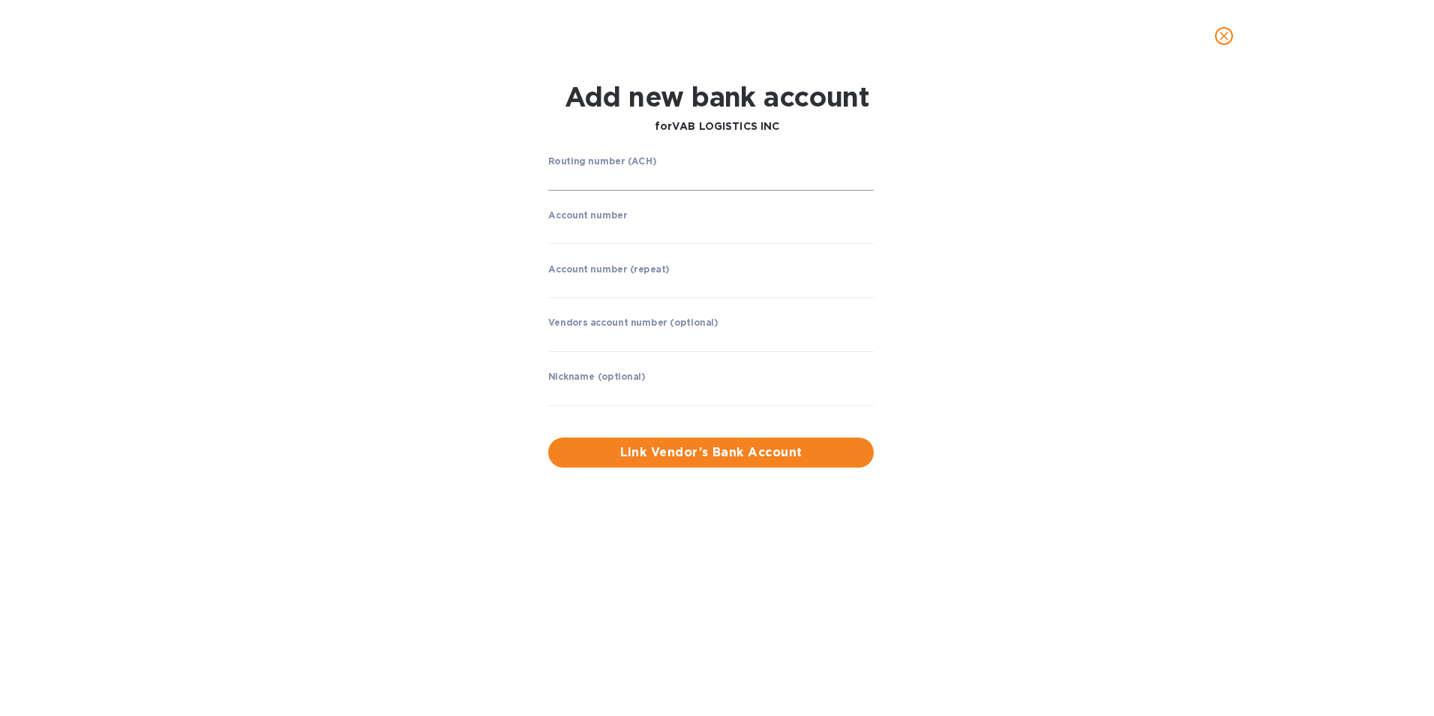
click at [624, 183] on input "string" at bounding box center [711, 179] width 326 height 23
type input "0220000220"
type input "000279331"
type input "0008338361"
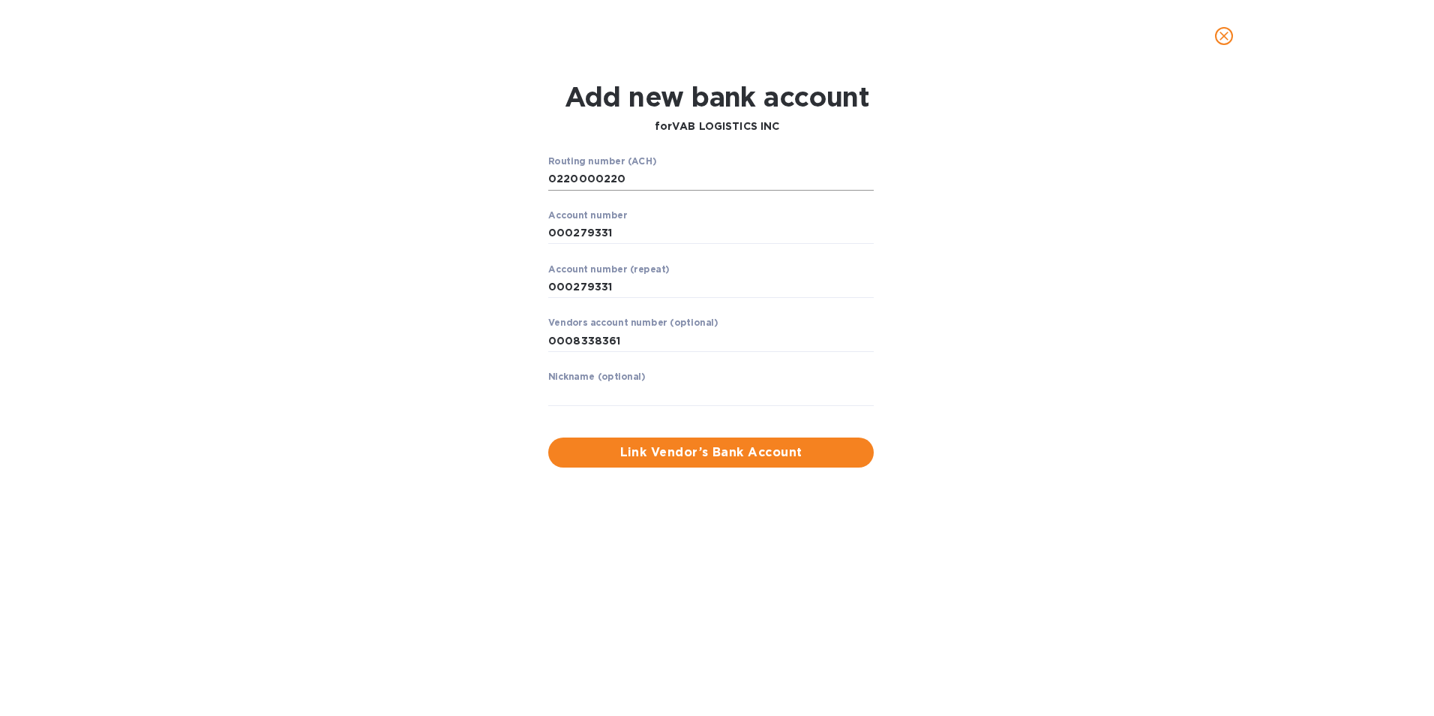
click at [570, 184] on input "string" at bounding box center [711, 179] width 326 height 23
type input "9"
type input "091300159"
click at [572, 229] on input "string" at bounding box center [711, 232] width 326 height 23
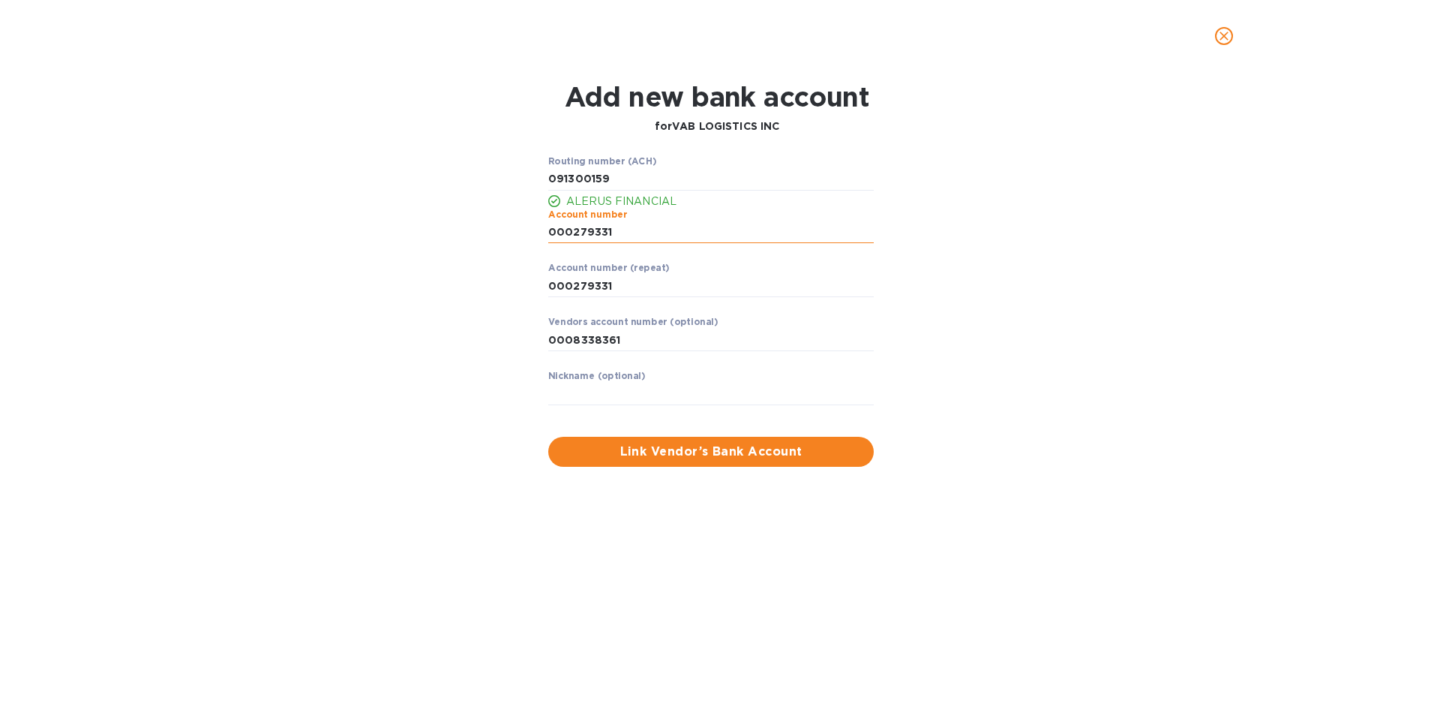
click at [572, 229] on input "string" at bounding box center [711, 232] width 326 height 23
type input "50238068"
click at [584, 279] on input "string" at bounding box center [711, 286] width 326 height 23
type input "50238068"
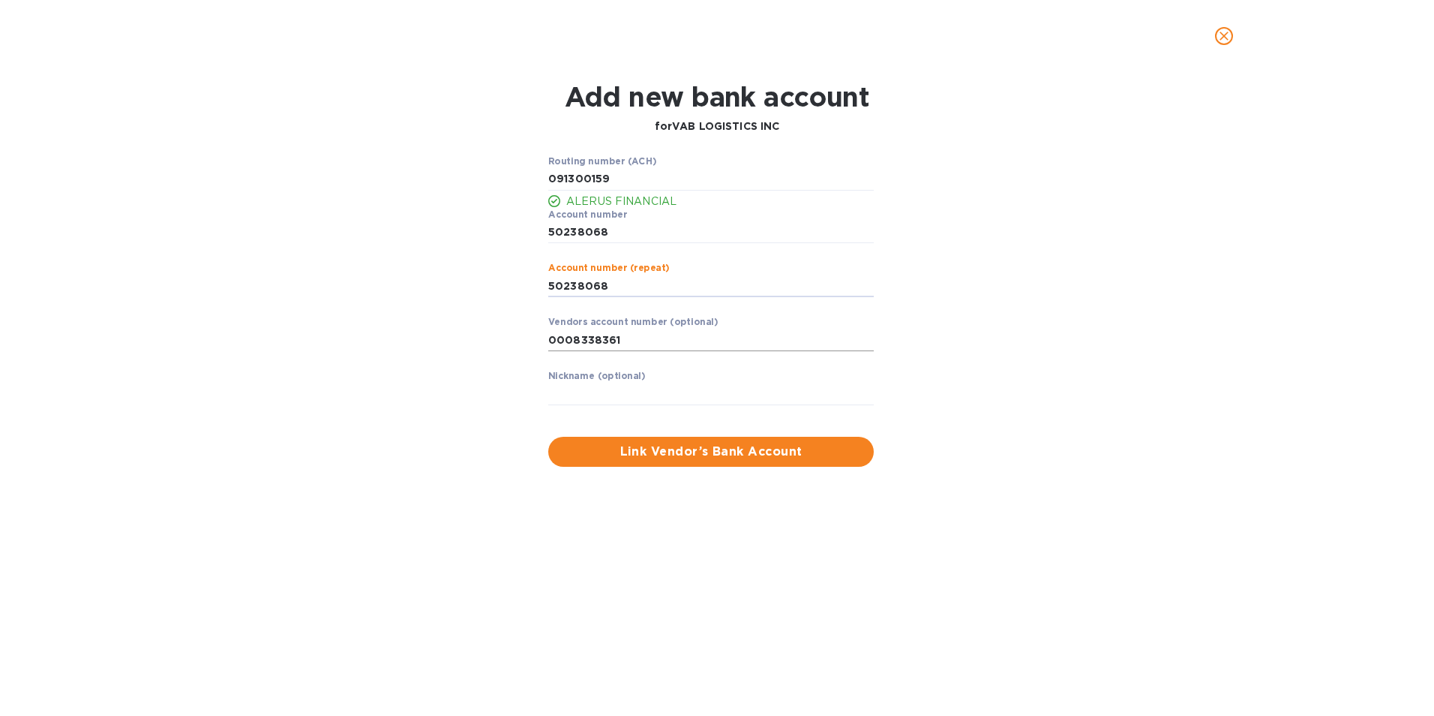
click at [592, 338] on input "0008338361" at bounding box center [711, 340] width 326 height 23
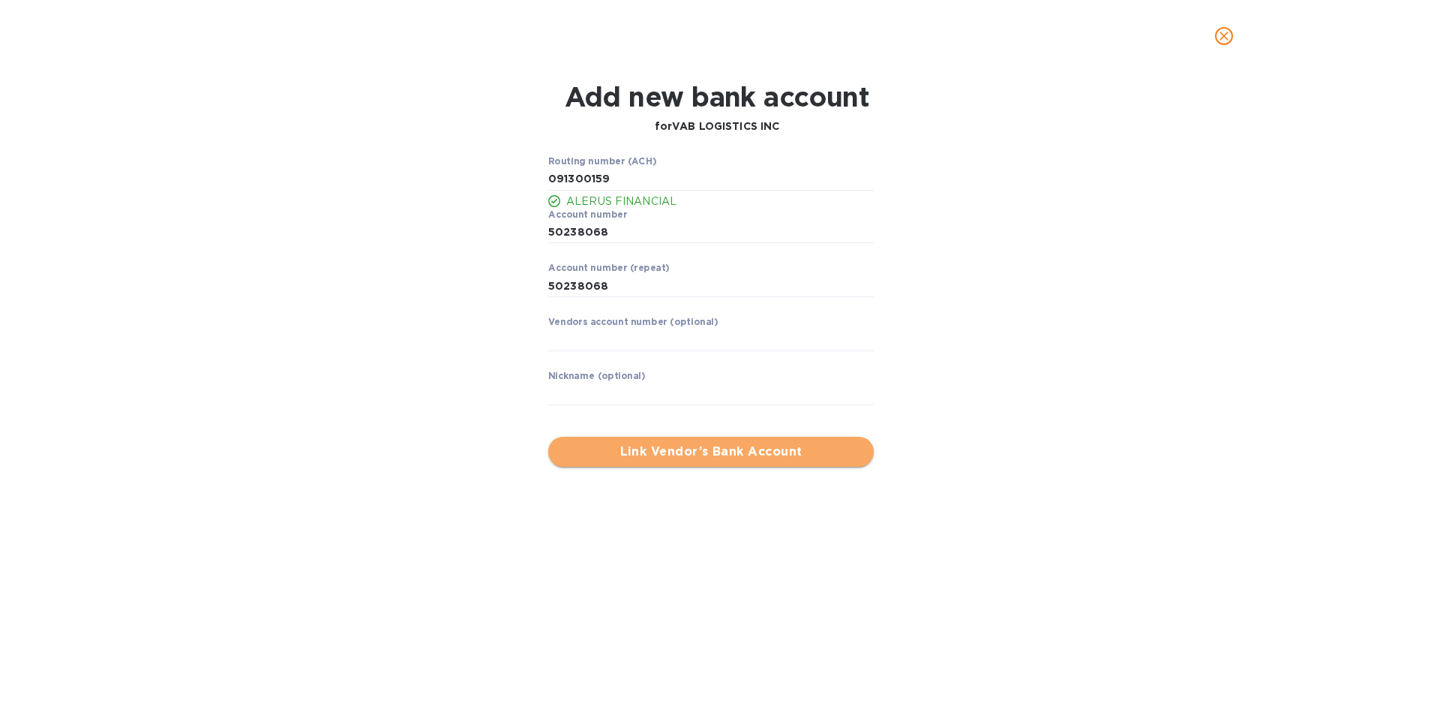
click at [673, 446] on span "Link Vendor’s Bank Account" at bounding box center [711, 452] width 302 height 18
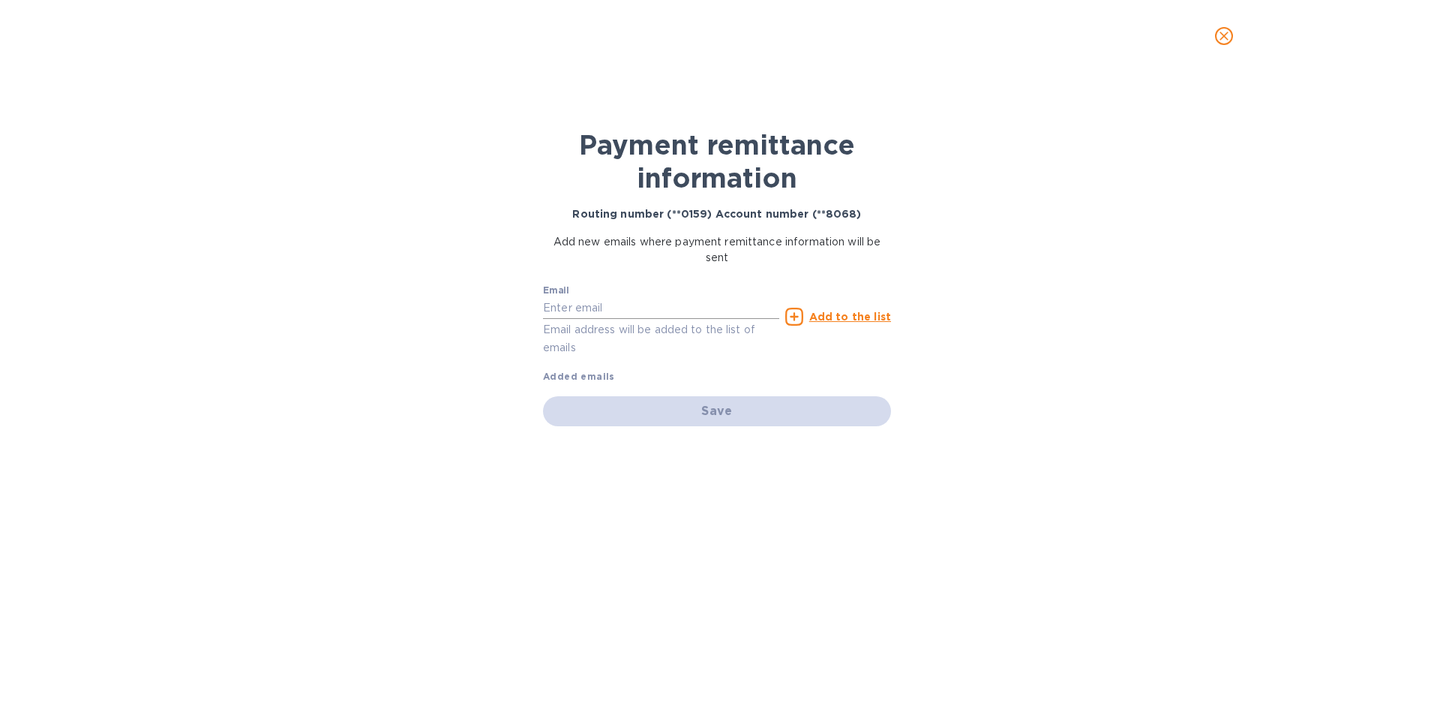
click at [649, 297] on input "text" at bounding box center [661, 308] width 236 height 23
type input "[EMAIL_ADDRESS][DOMAIN_NAME]"
drag, startPoint x: 859, startPoint y: 317, endPoint x: 852, endPoint y: 323, distance: 8.6
click at [858, 317] on u "Add to the list" at bounding box center [850, 317] width 82 height 12
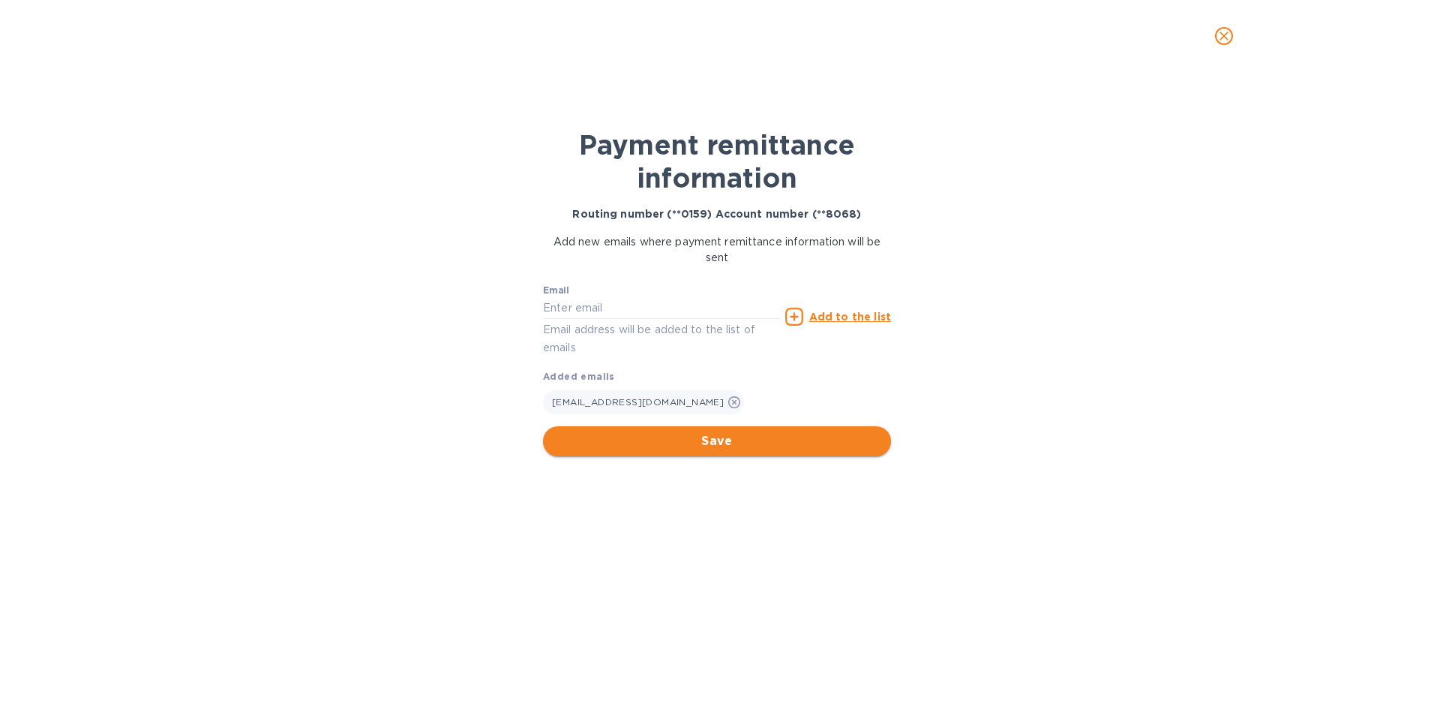
click at [737, 440] on span "Save" at bounding box center [717, 441] width 324 height 18
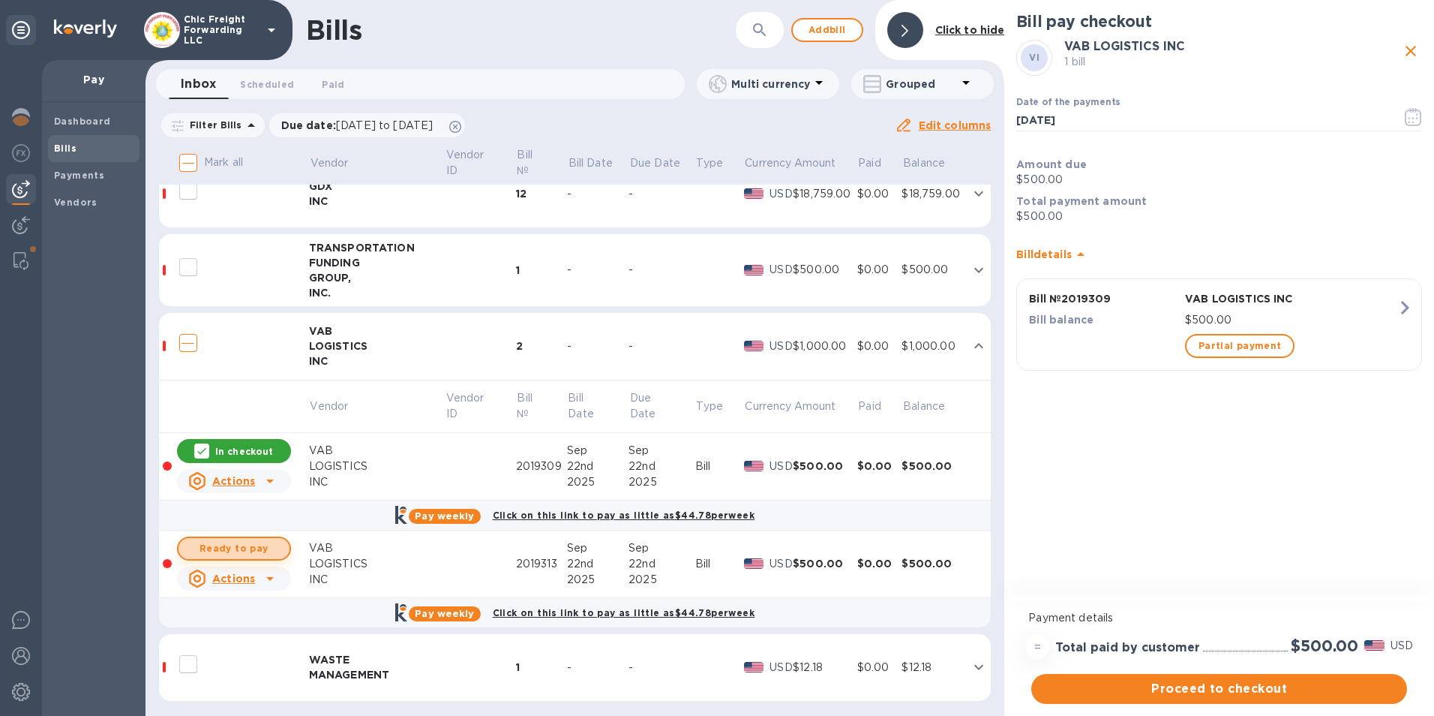
click at [214, 539] on span "Ready to pay" at bounding box center [234, 548] width 87 height 18
checkbox input "true"
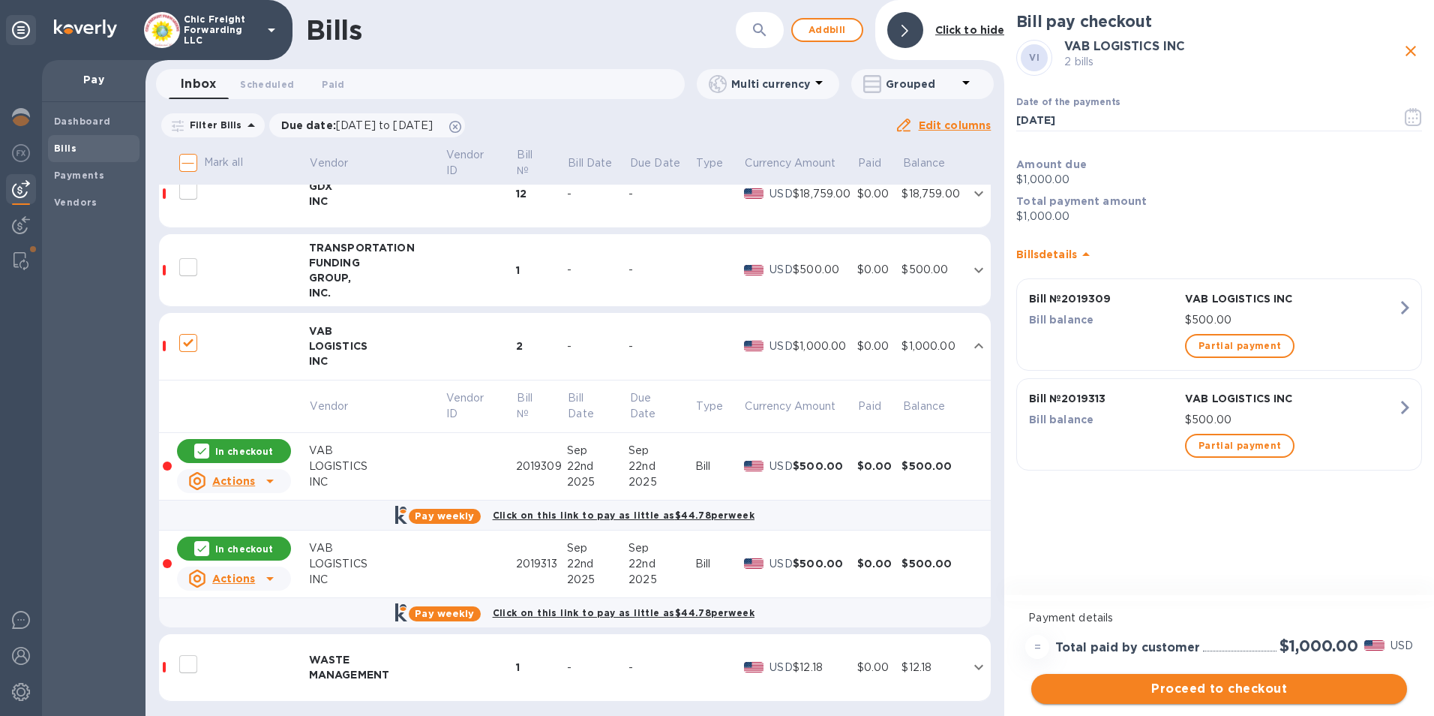
click at [1214, 683] on span "Proceed to checkout" at bounding box center [1219, 689] width 352 height 18
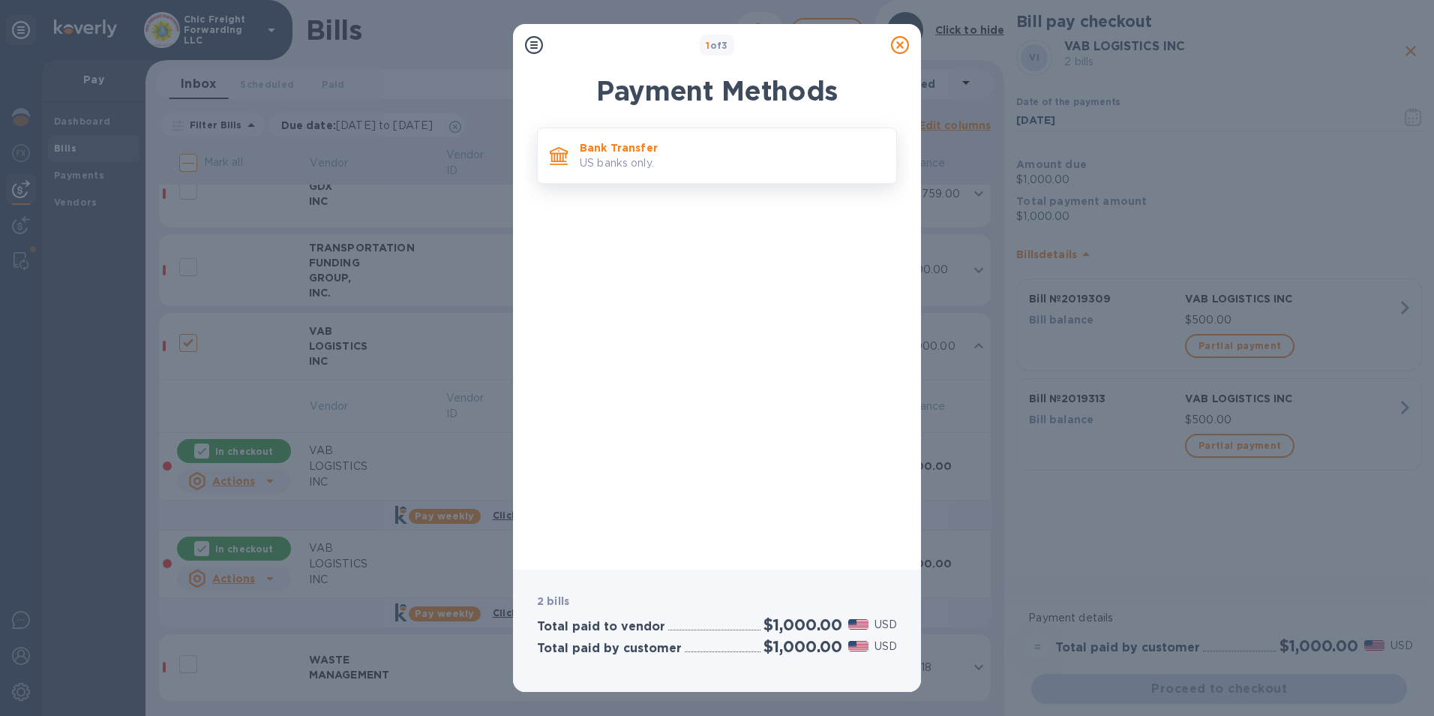
click at [670, 153] on p "Bank Transfer" at bounding box center [732, 147] width 305 height 15
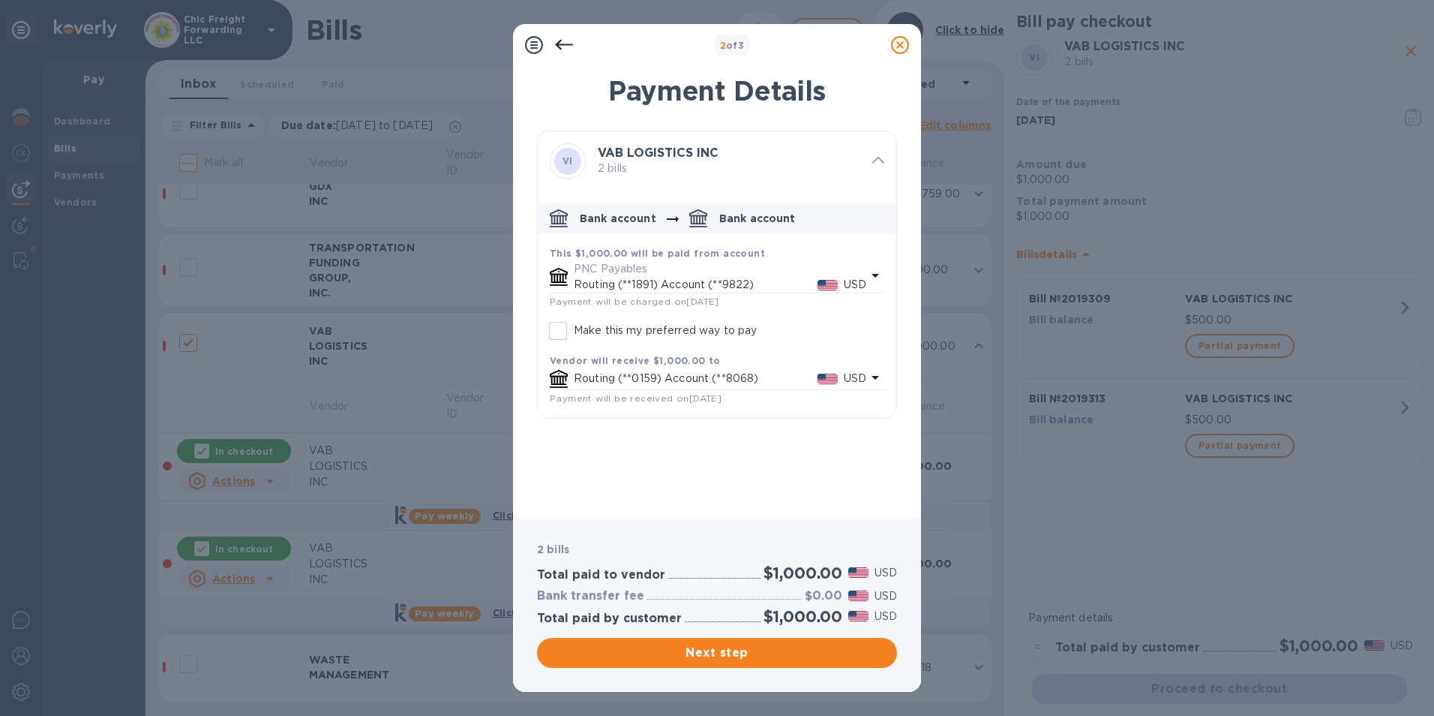
click at [869, 278] on icon "default-method" at bounding box center [875, 275] width 18 height 18
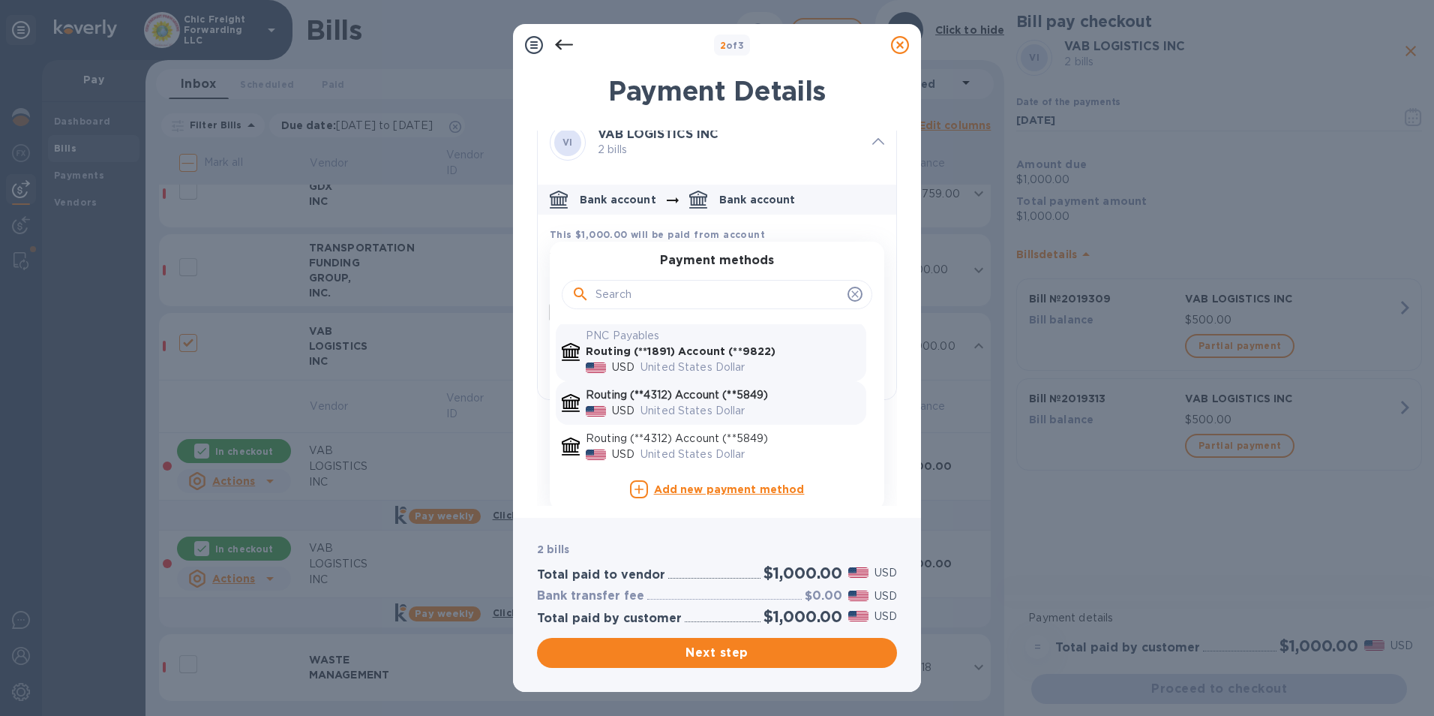
scroll to position [23, 0]
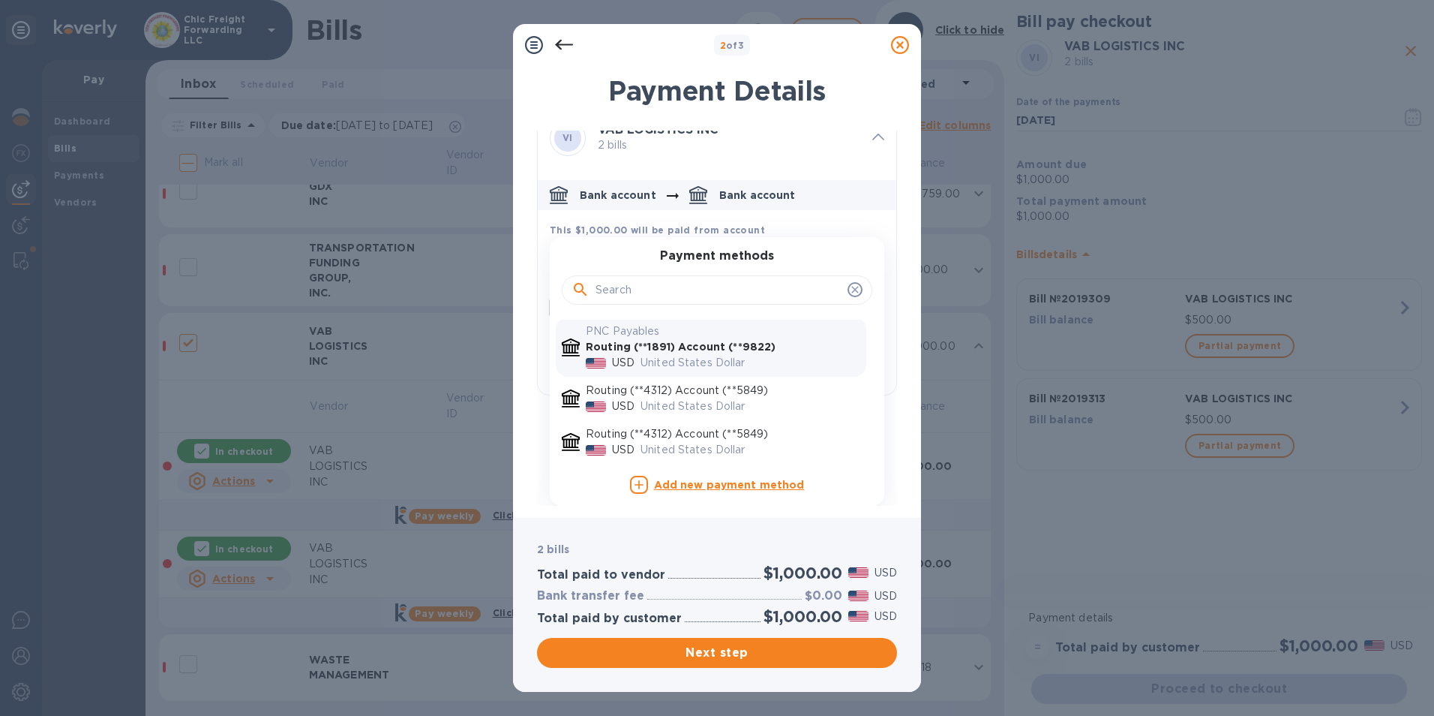
click at [775, 347] on p "Routing (**1891) Account (**9822)" at bounding box center [723, 347] width 275 height 16
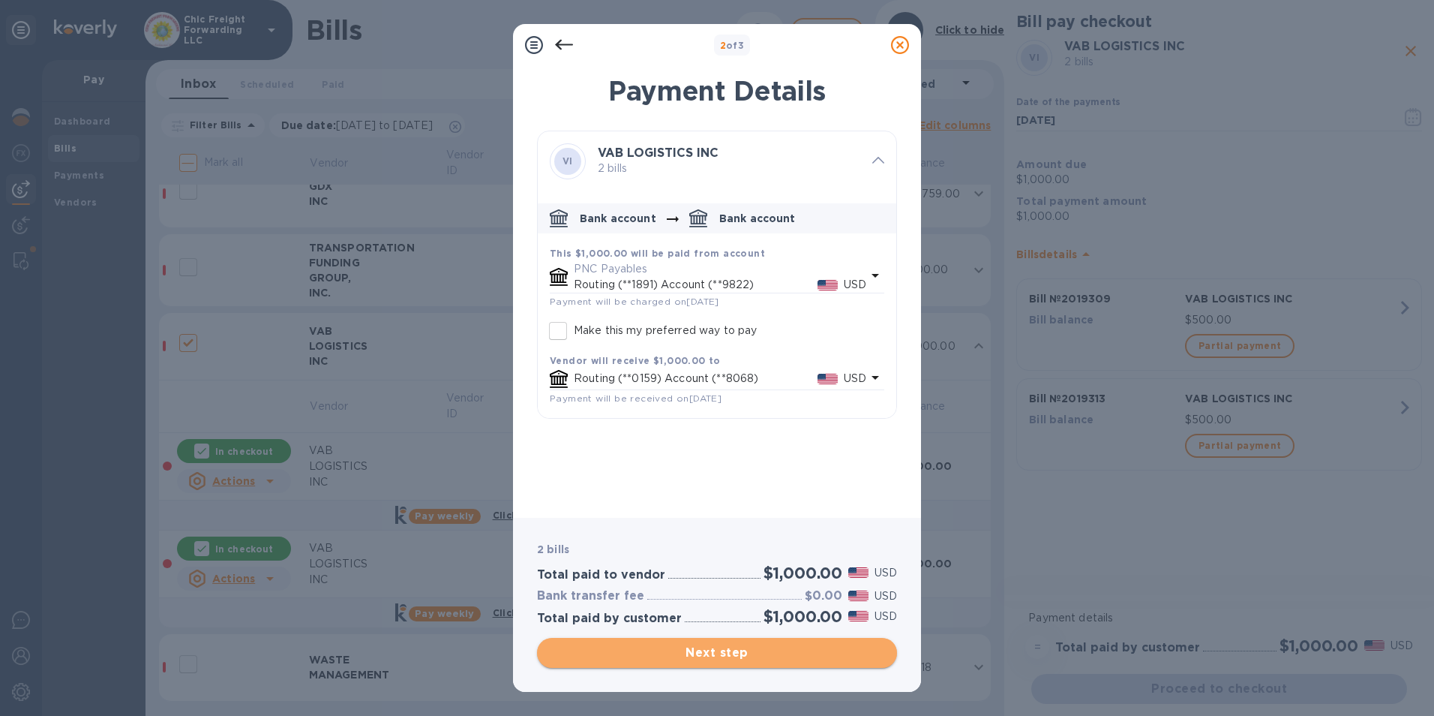
click at [716, 651] on span "Next step" at bounding box center [717, 653] width 336 height 18
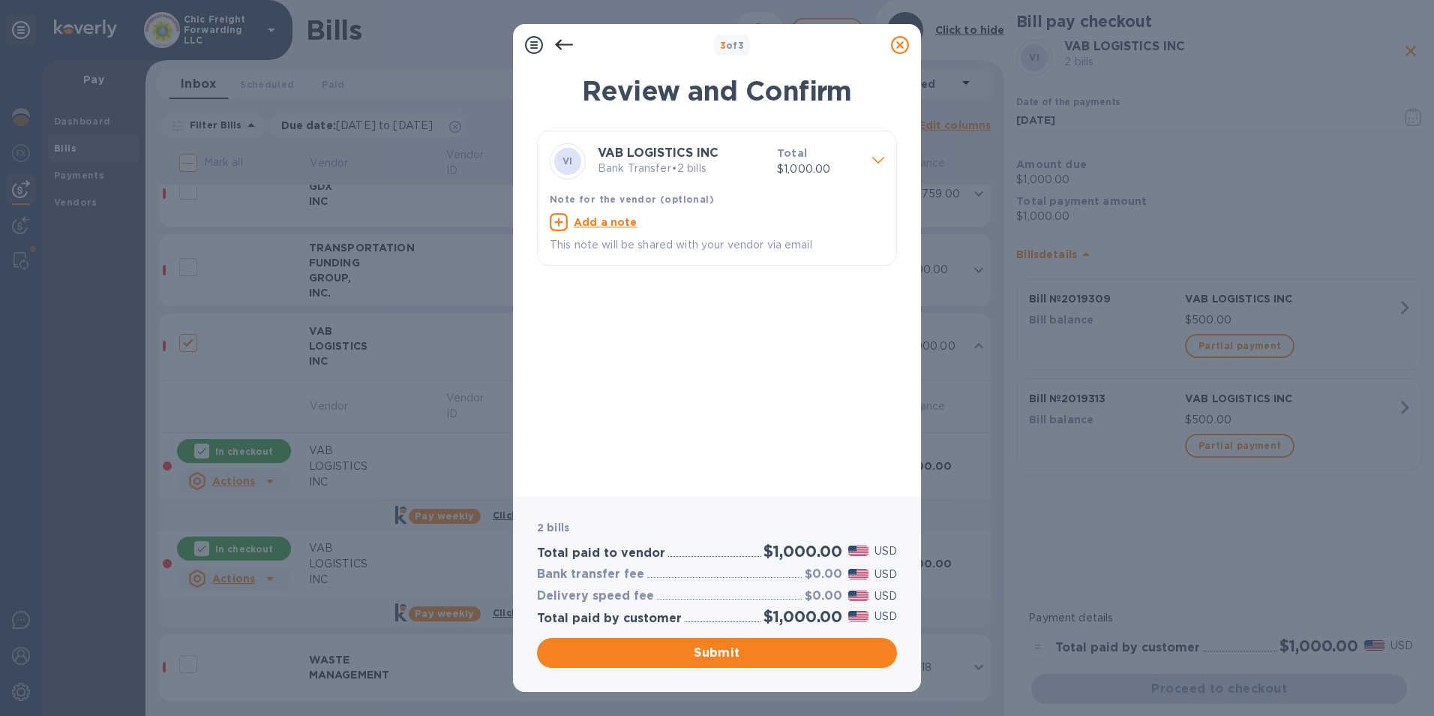
click at [602, 226] on u "Add a note" at bounding box center [606, 222] width 64 height 12
click at [602, 226] on textarea at bounding box center [705, 224] width 311 height 13
click at [617, 224] on textarea at bounding box center [705, 224] width 311 height 13
paste textarea "2019313 2019309"
click at [620, 224] on textarea "2019313 2019309" at bounding box center [705, 230] width 311 height 25
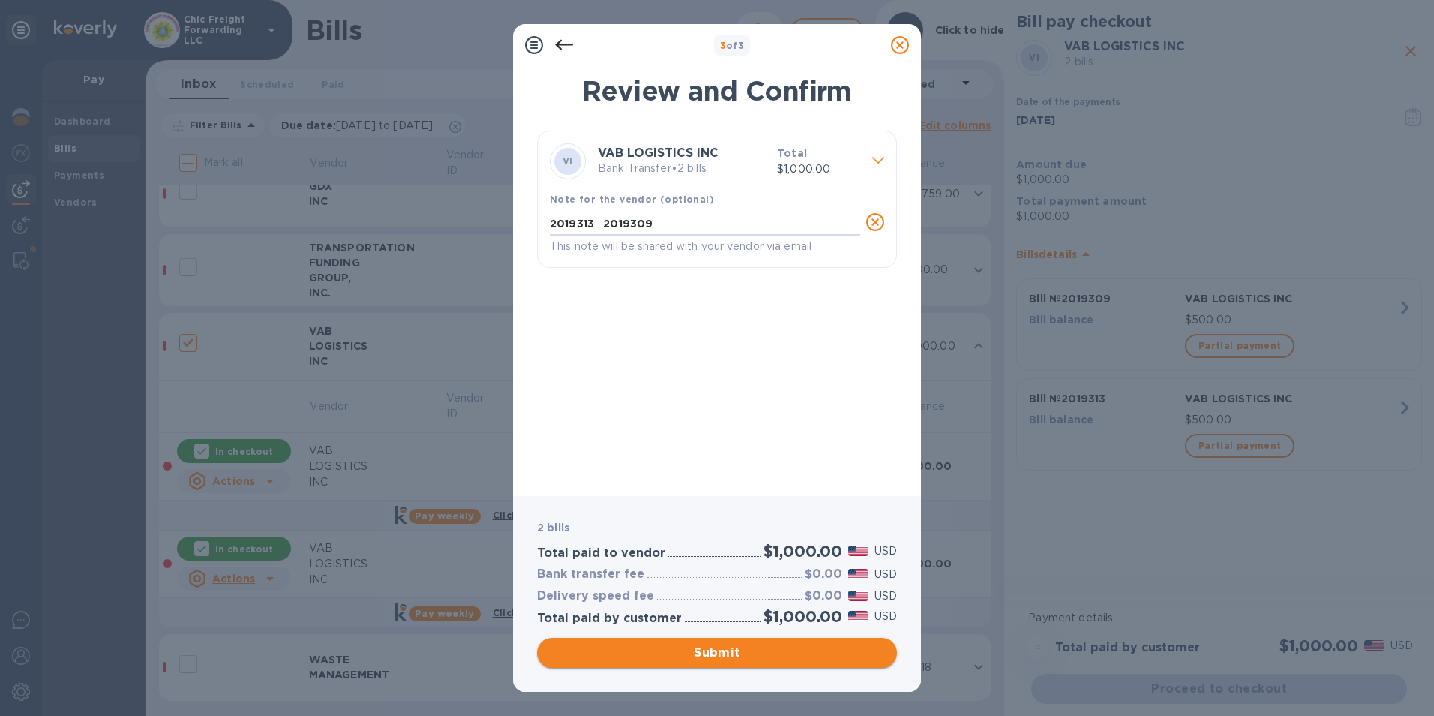
type textarea "2019313 2019309"
click at [722, 644] on span "Submit" at bounding box center [717, 653] width 336 height 18
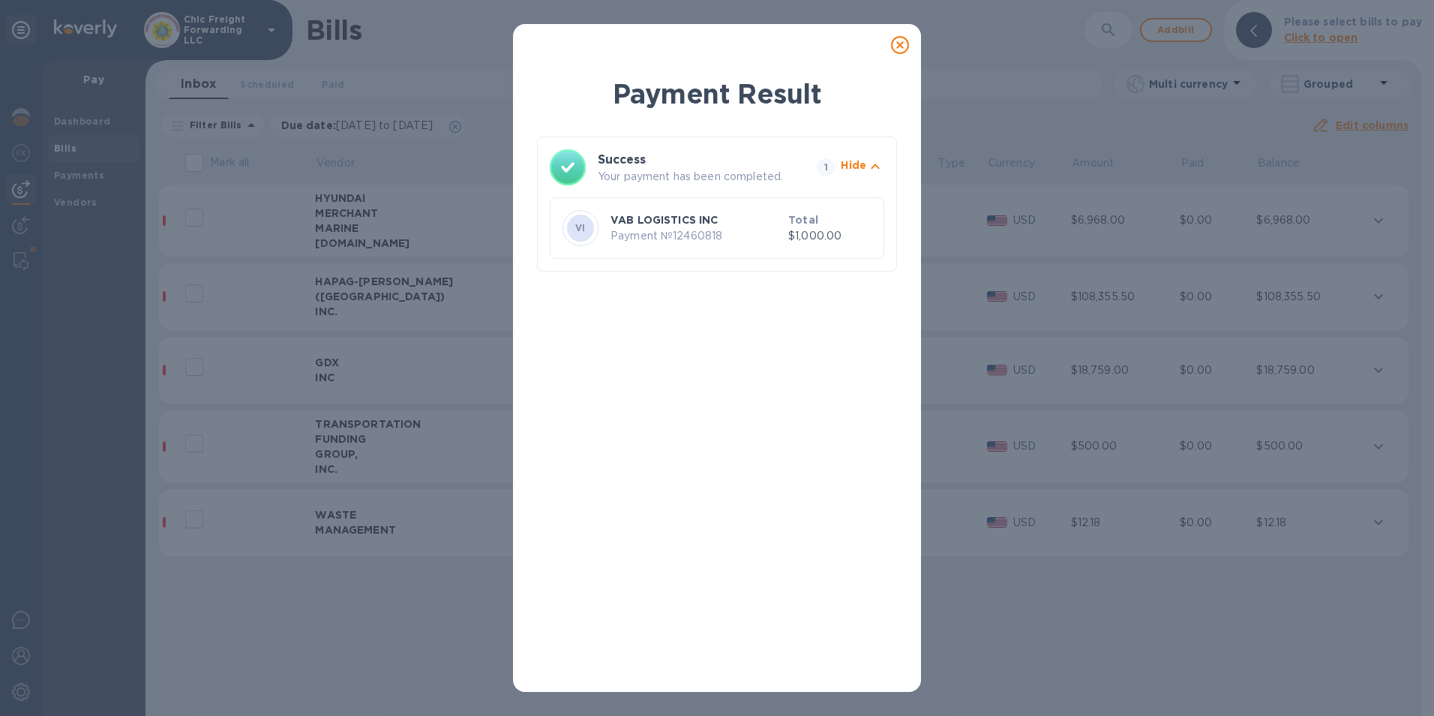
click at [718, 245] on div "VAB LOGISTICS INC Payment № 12460818" at bounding box center [697, 227] width 178 height 37
click at [899, 47] on icon at bounding box center [900, 45] width 18 height 18
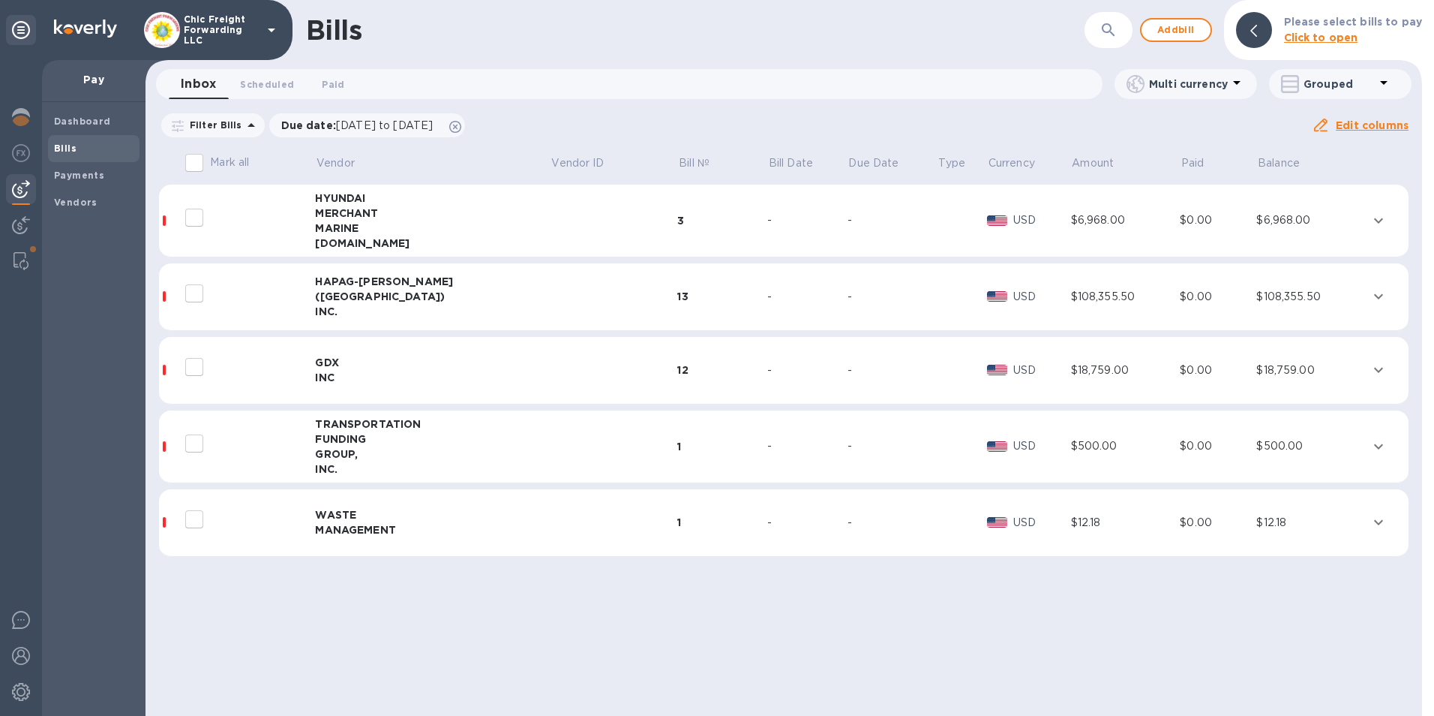
click at [269, 34] on icon at bounding box center [272, 30] width 18 height 18
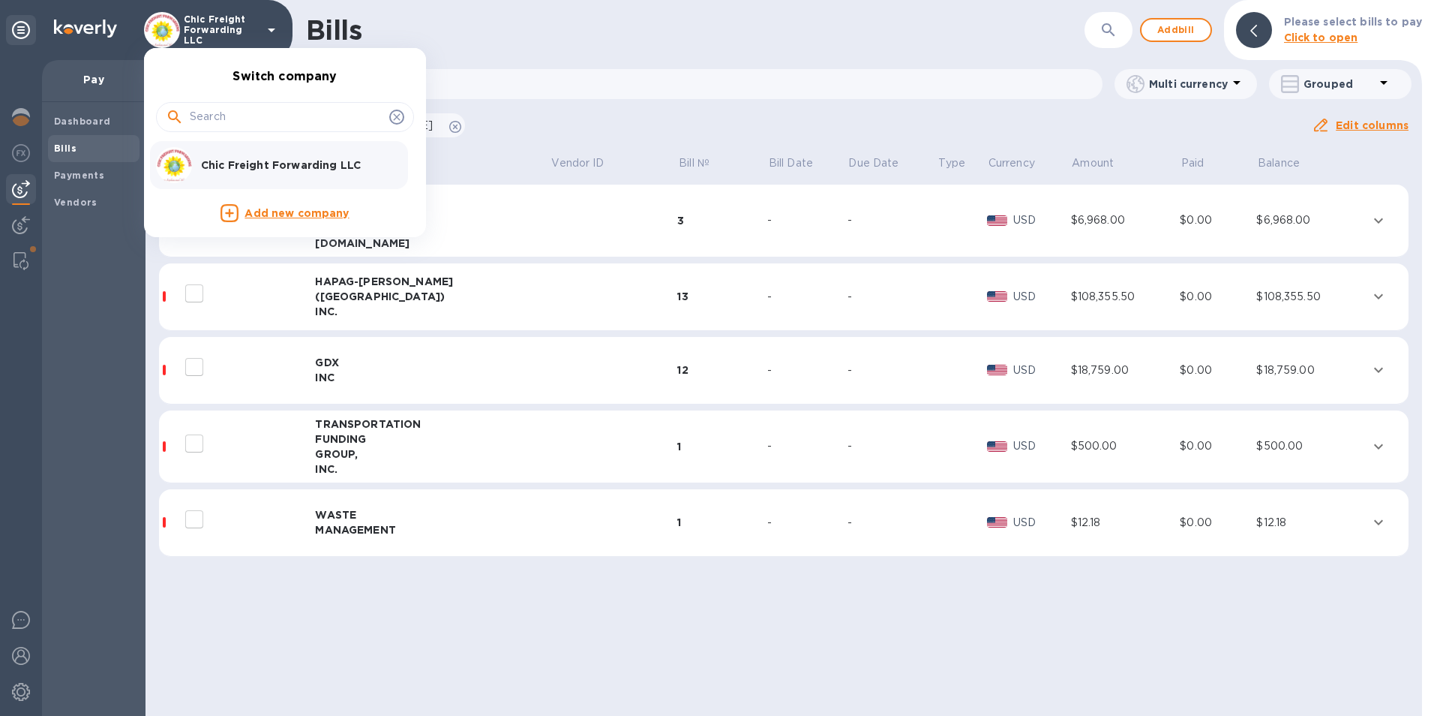
click at [698, 55] on div at bounding box center [717, 358] width 1434 height 716
